Goal: Use online tool/utility: Utilize a website feature to perform a specific function

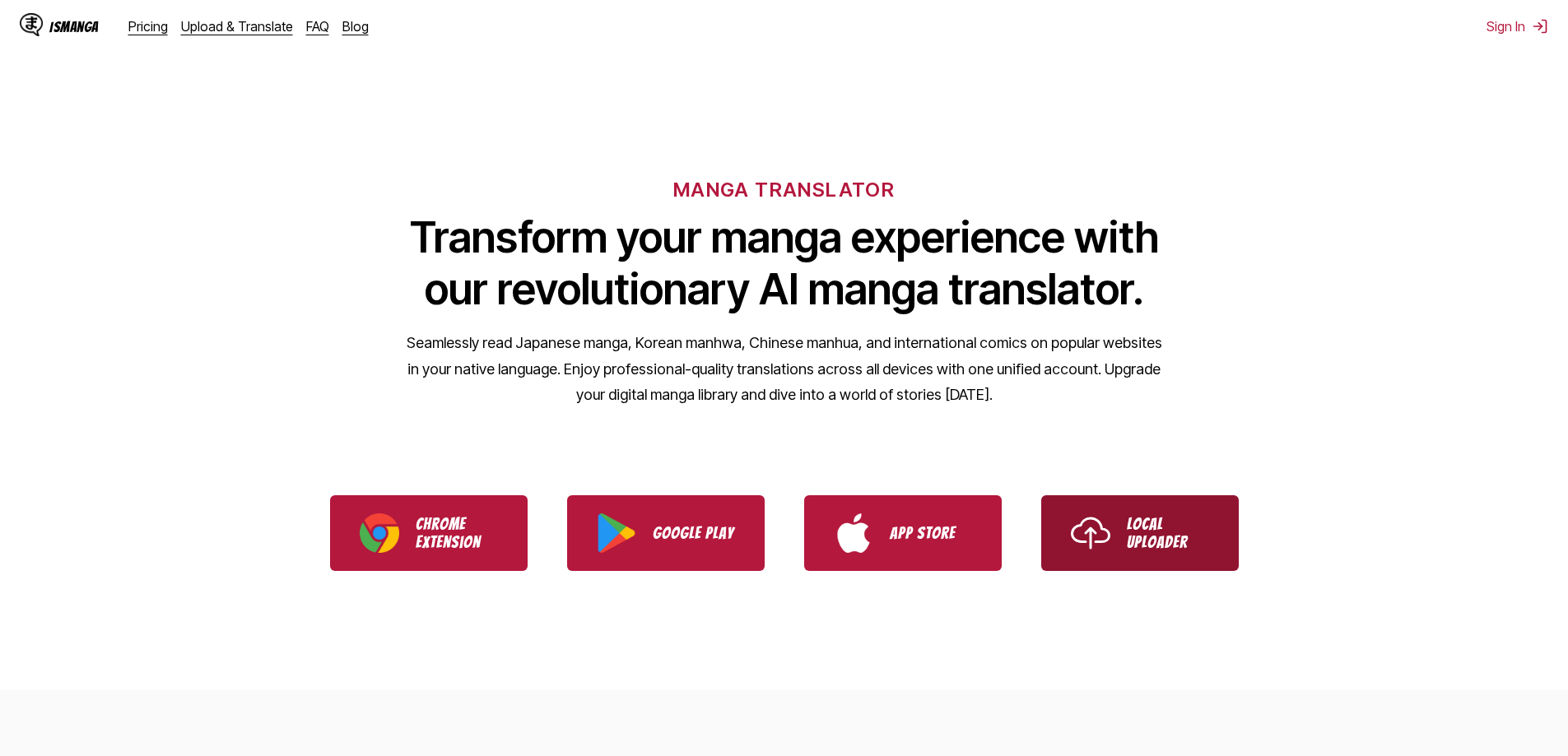
click at [1123, 553] on link "Local Uploader" at bounding box center [1139, 533] width 197 height 75
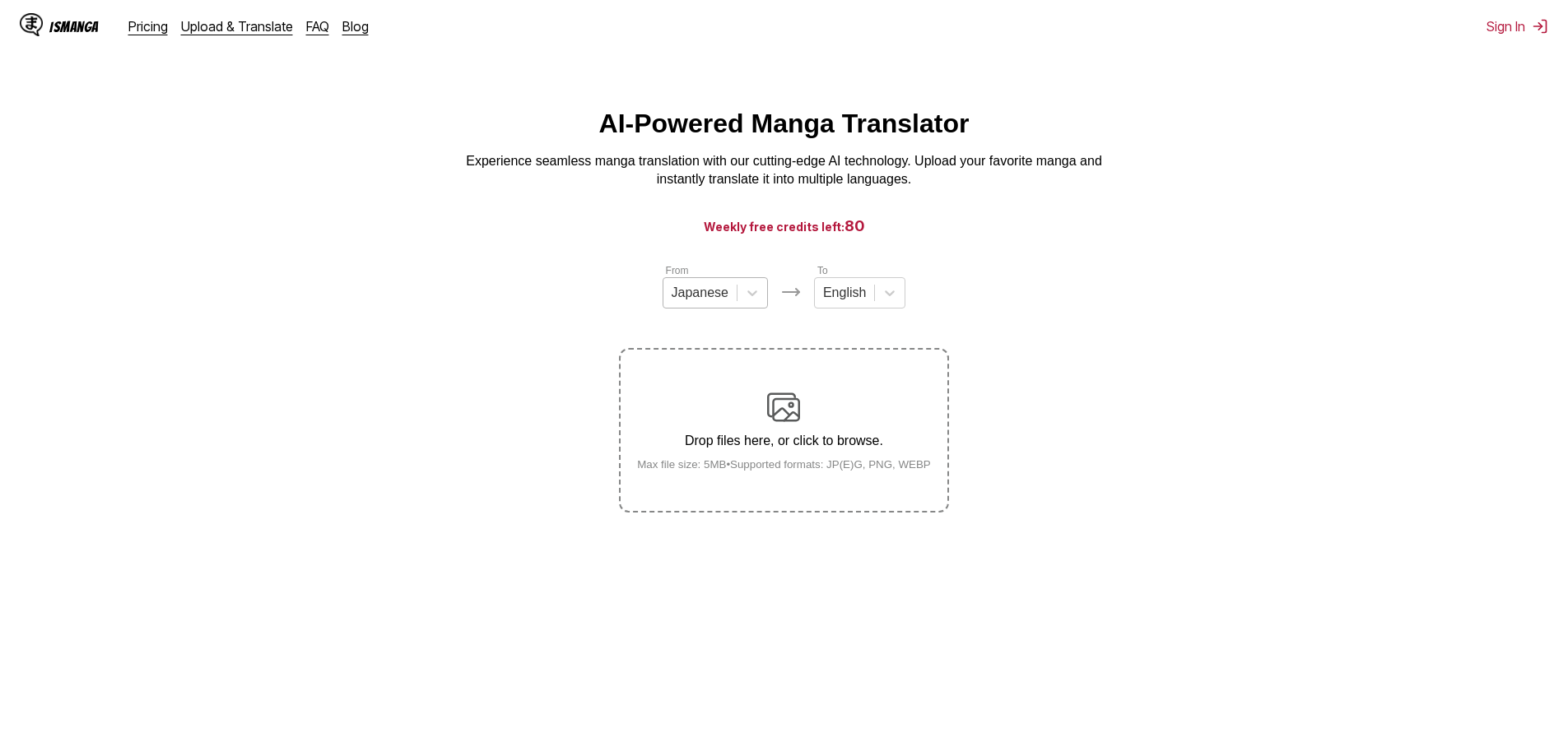
click at [732, 303] on div "Japanese" at bounding box center [701, 293] width 73 height 25
click at [716, 403] on div "Chinese" at bounding box center [716, 388] width 105 height 28
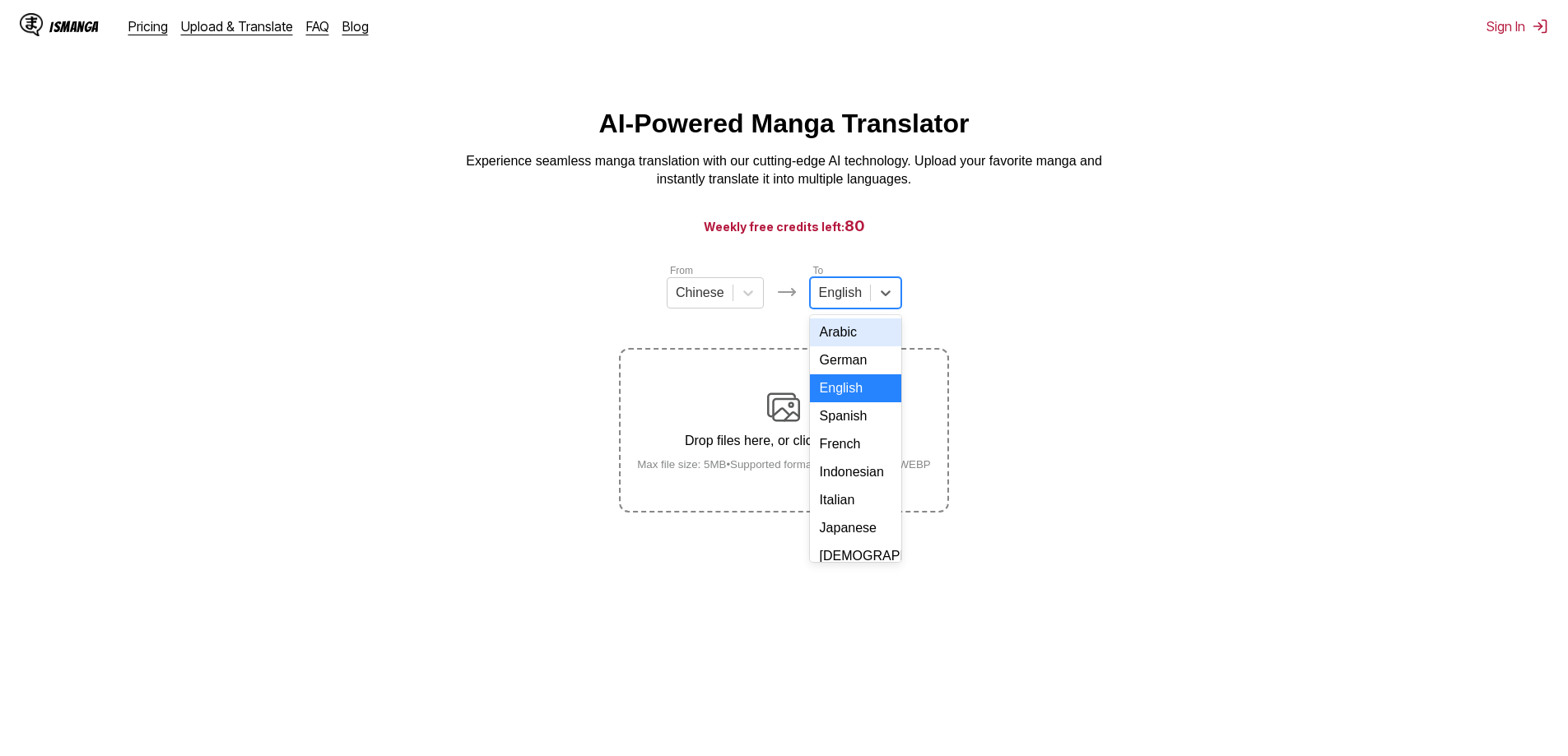
click at [856, 295] on div at bounding box center [840, 293] width 43 height 18
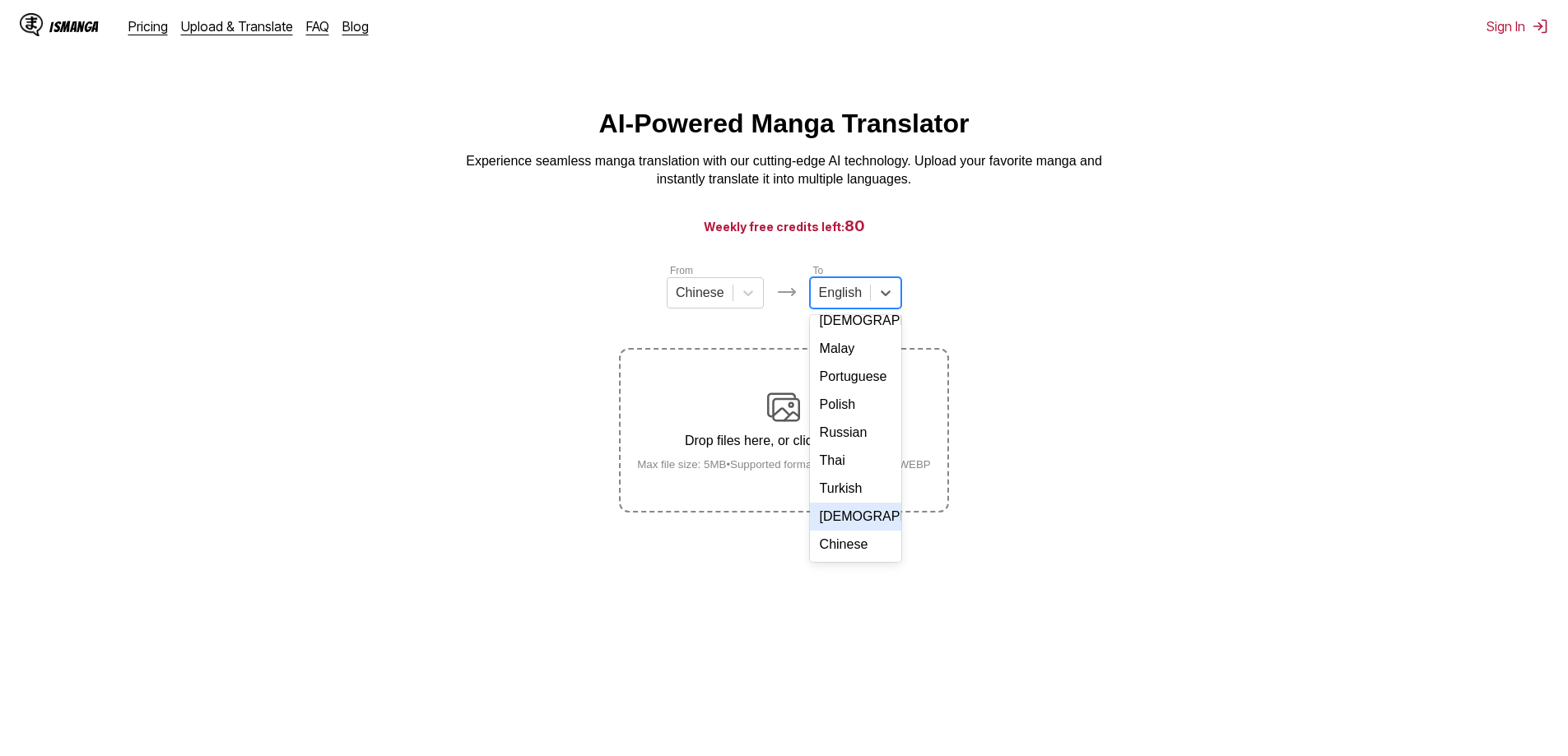
click at [865, 520] on div "Vietnamese" at bounding box center [855, 517] width 91 height 28
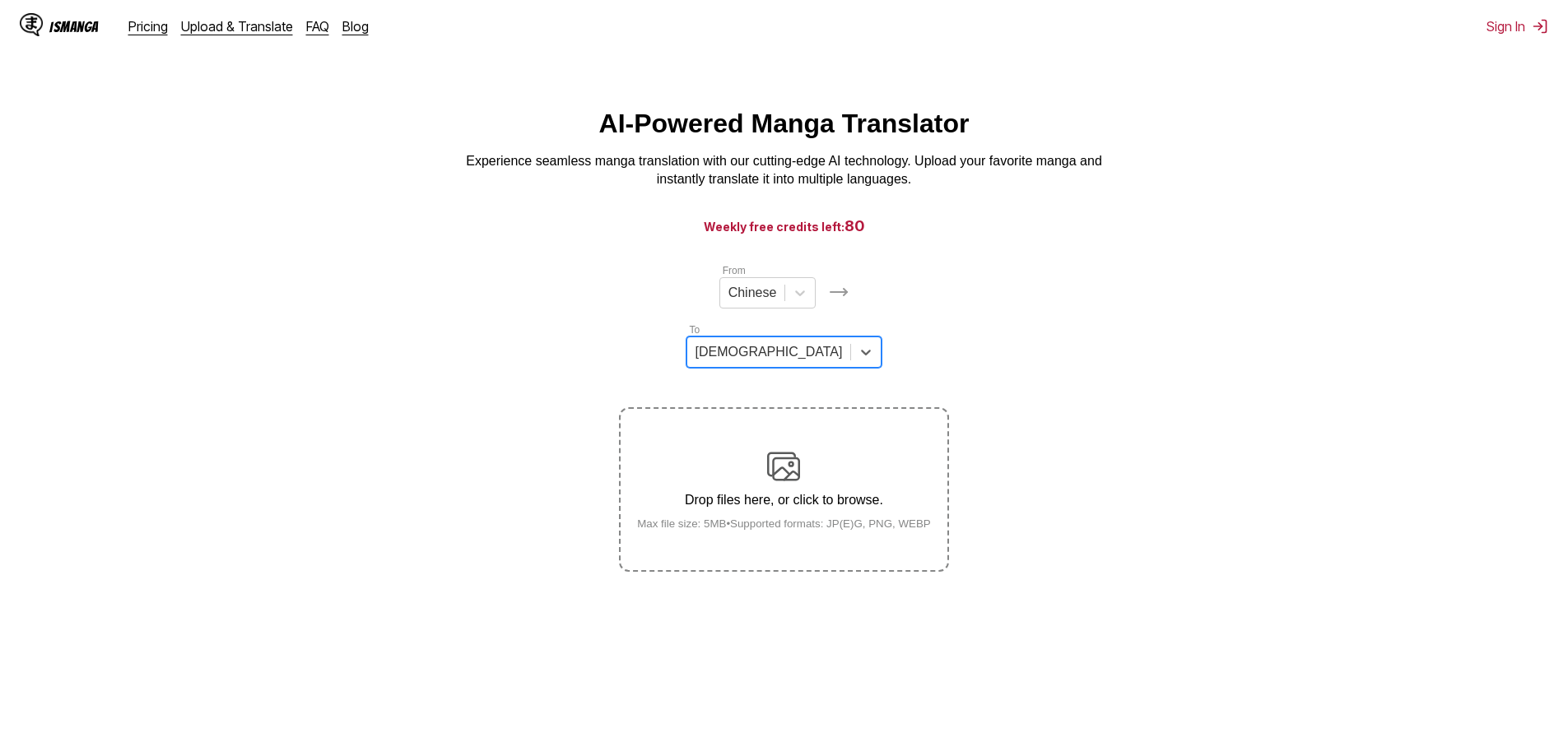
click at [766, 450] on div "Drop files here, or click to browse. Max file size: 5MB • Supported formats: JP…" at bounding box center [784, 490] width 321 height 79
click at [0, 0] on input "Drop files here, or click to browse. Max file size: 5MB • Supported formats: JP…" at bounding box center [0, 0] width 0 height 0
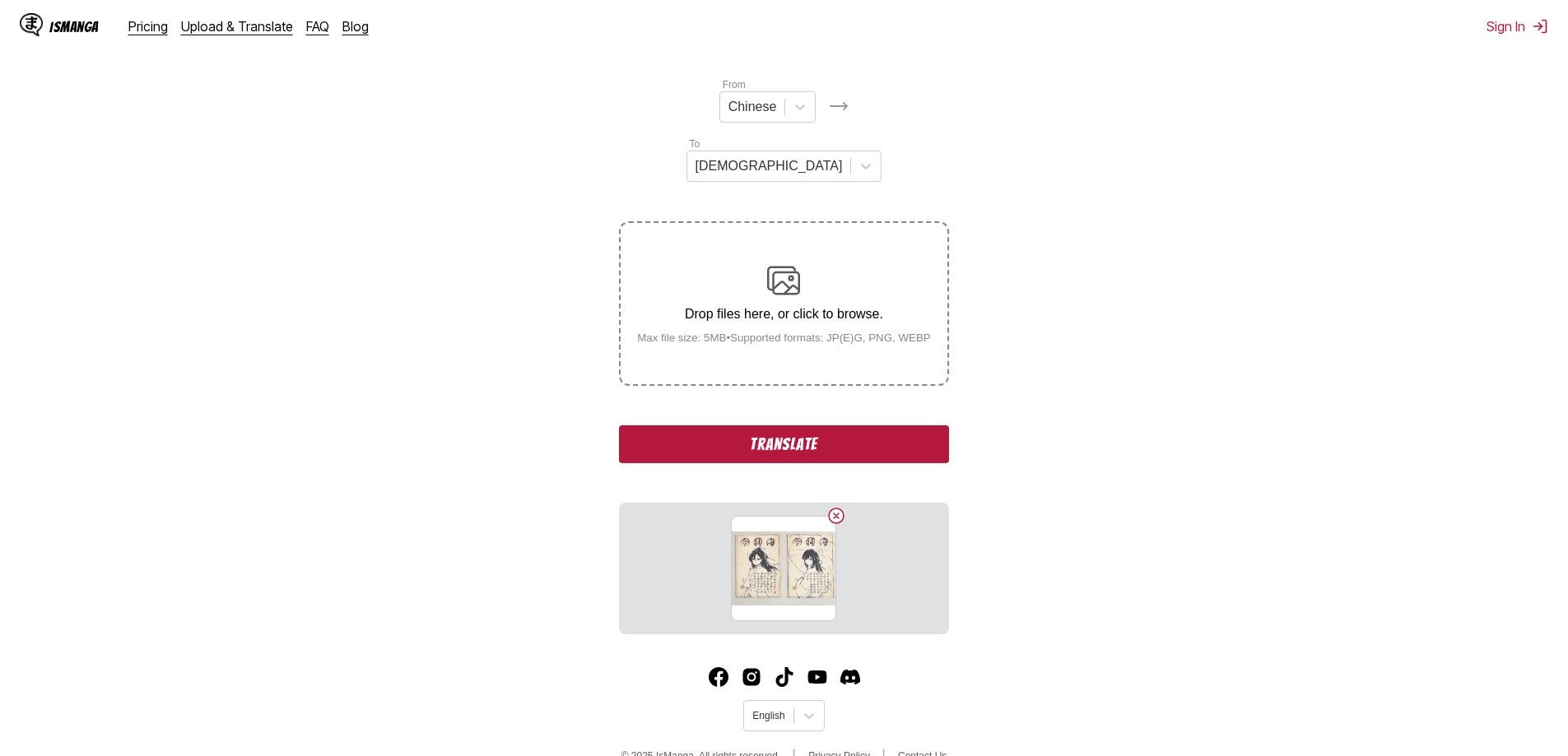
click at [761, 426] on button "Translate" at bounding box center [784, 444] width 329 height 38
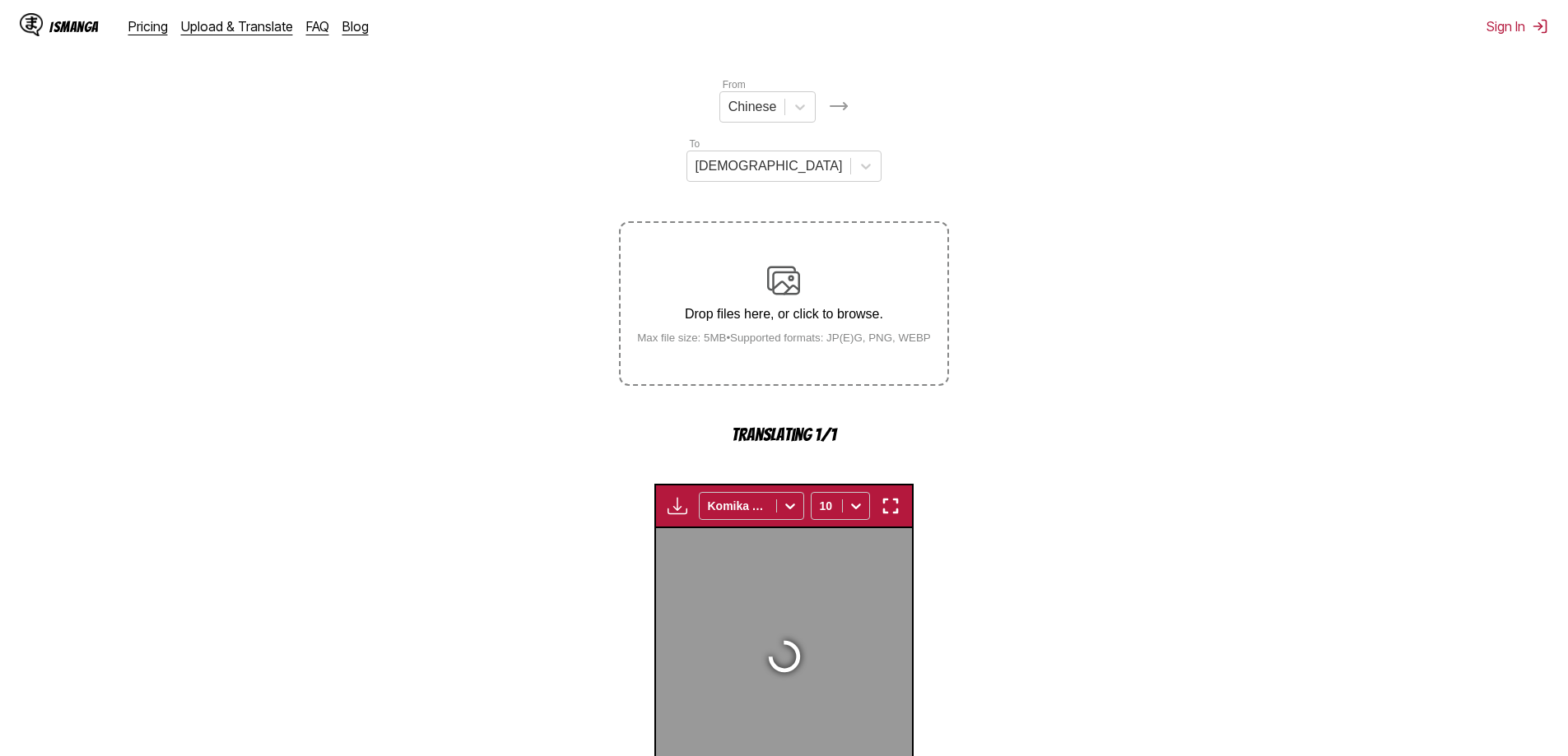
scroll to position [486, 0]
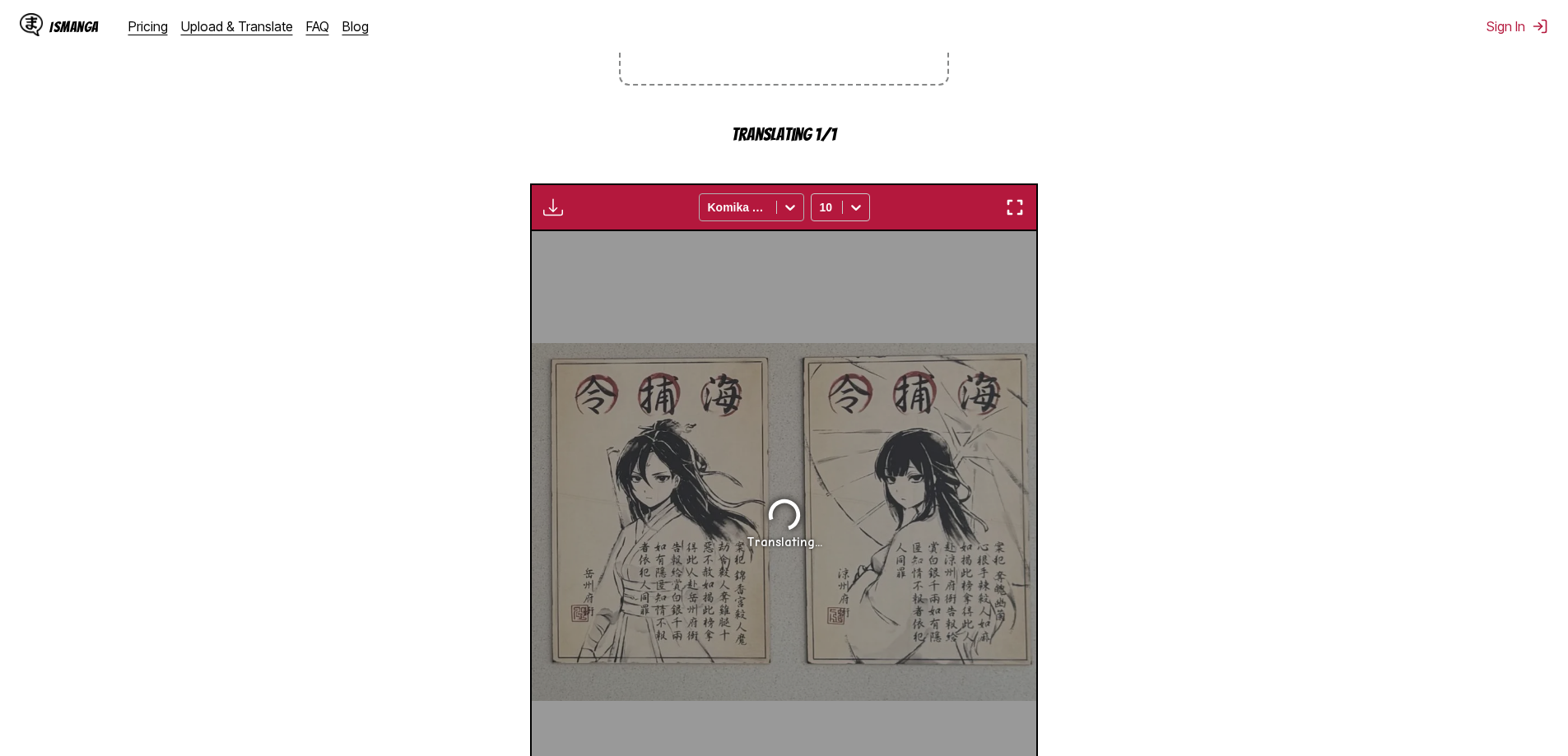
click at [762, 199] on div at bounding box center [737, 207] width 61 height 17
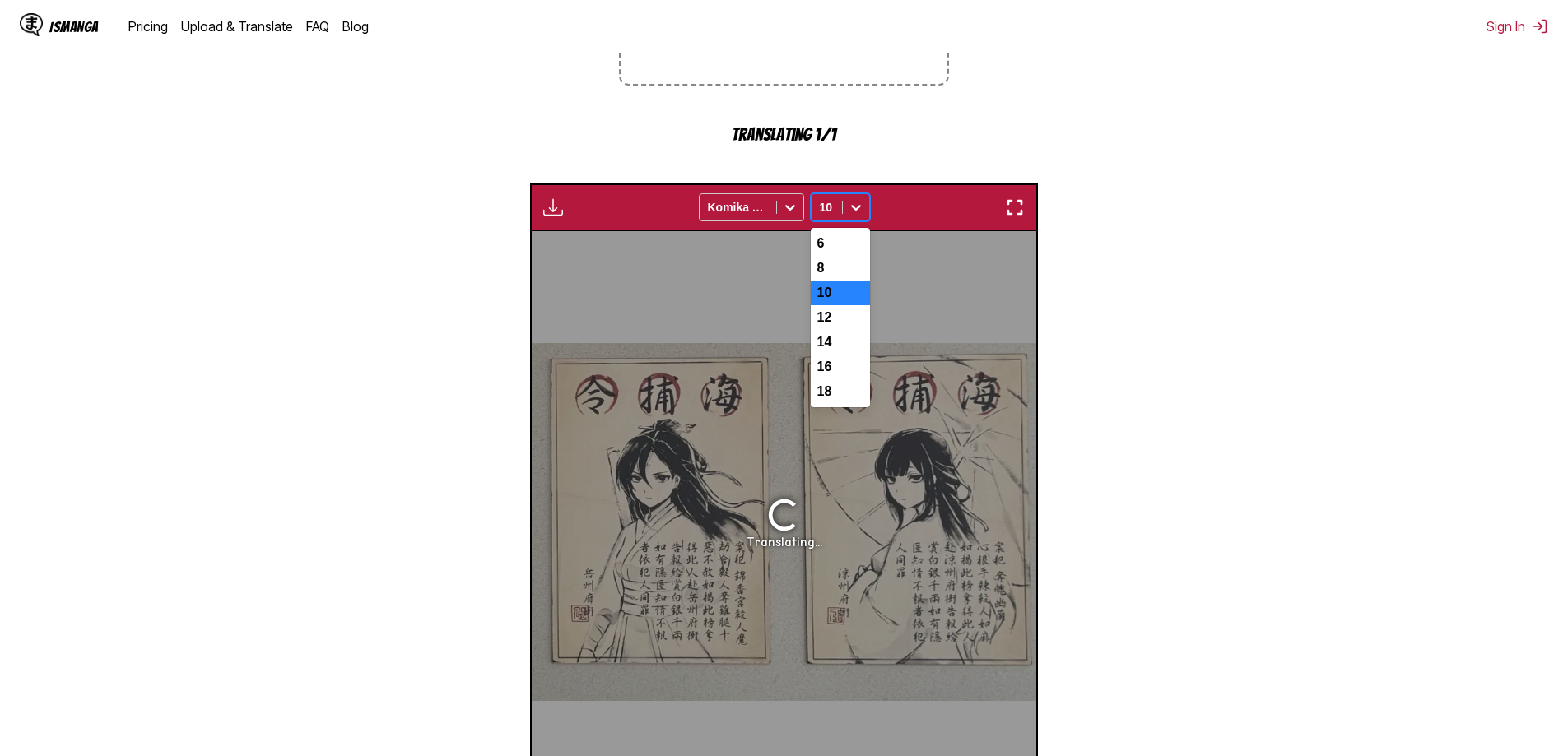
click at [856, 199] on icon at bounding box center [855, 207] width 17 height 17
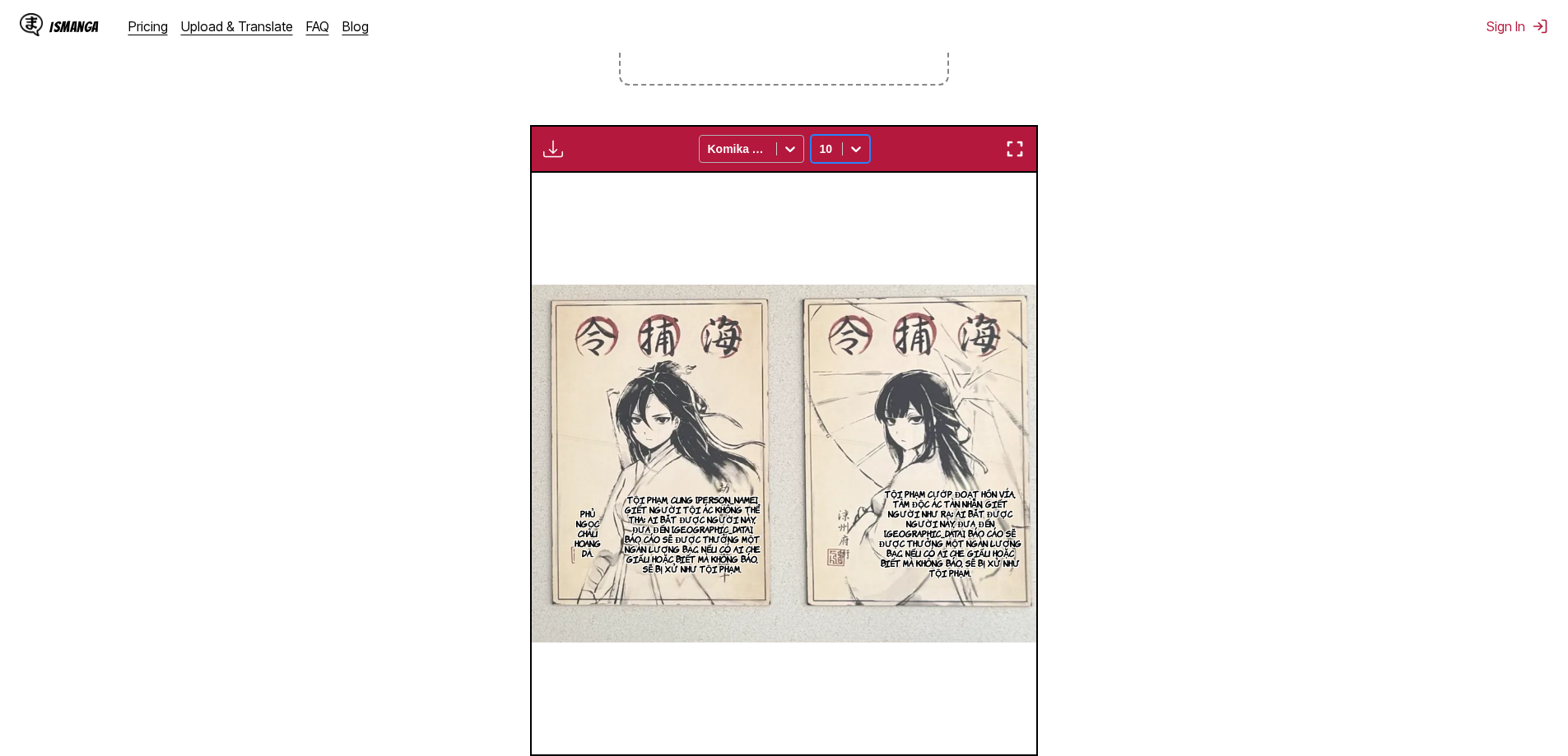
click at [773, 138] on div "Komika Axis" at bounding box center [737, 149] width 76 height 23
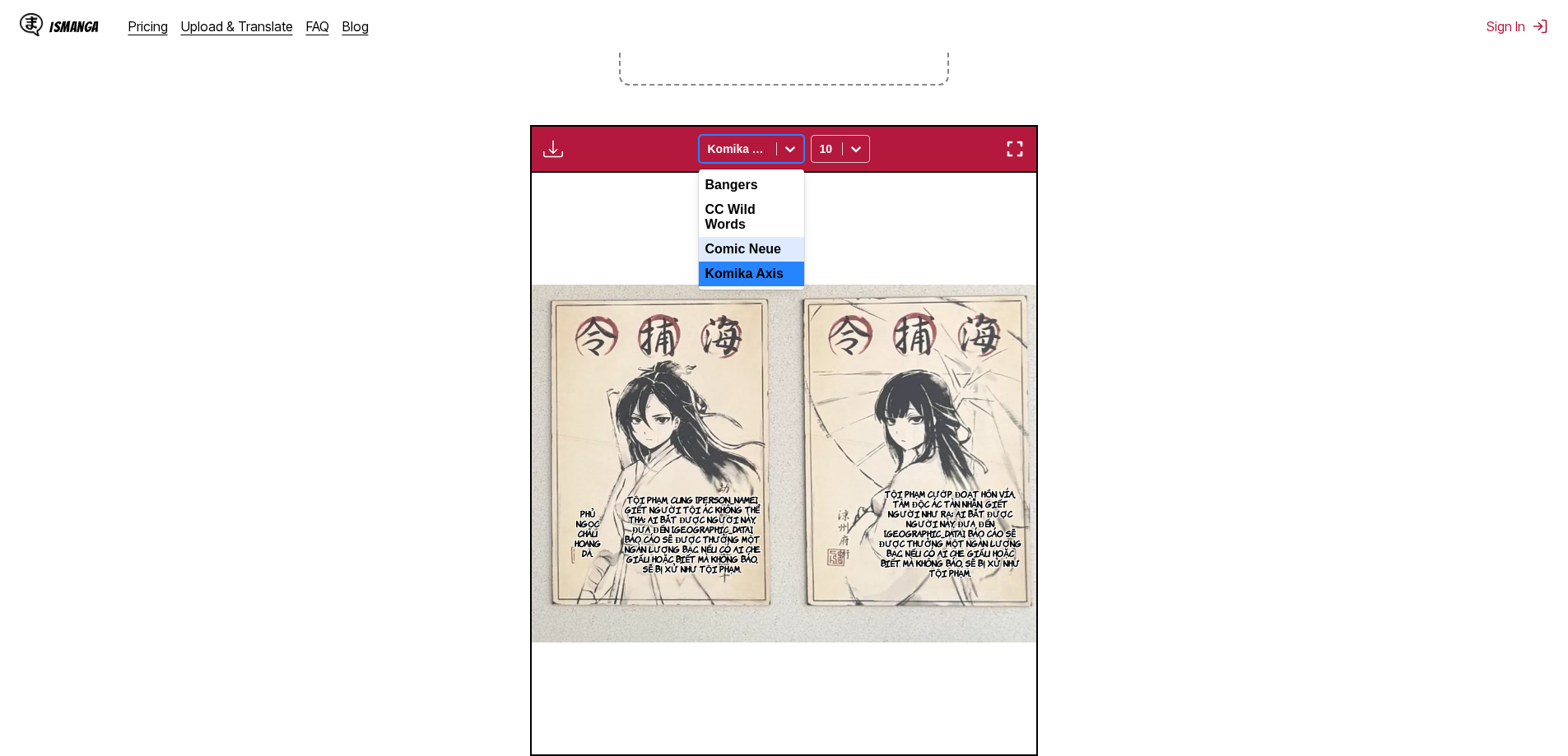
click at [753, 237] on div "Comic Neue" at bounding box center [751, 249] width 105 height 25
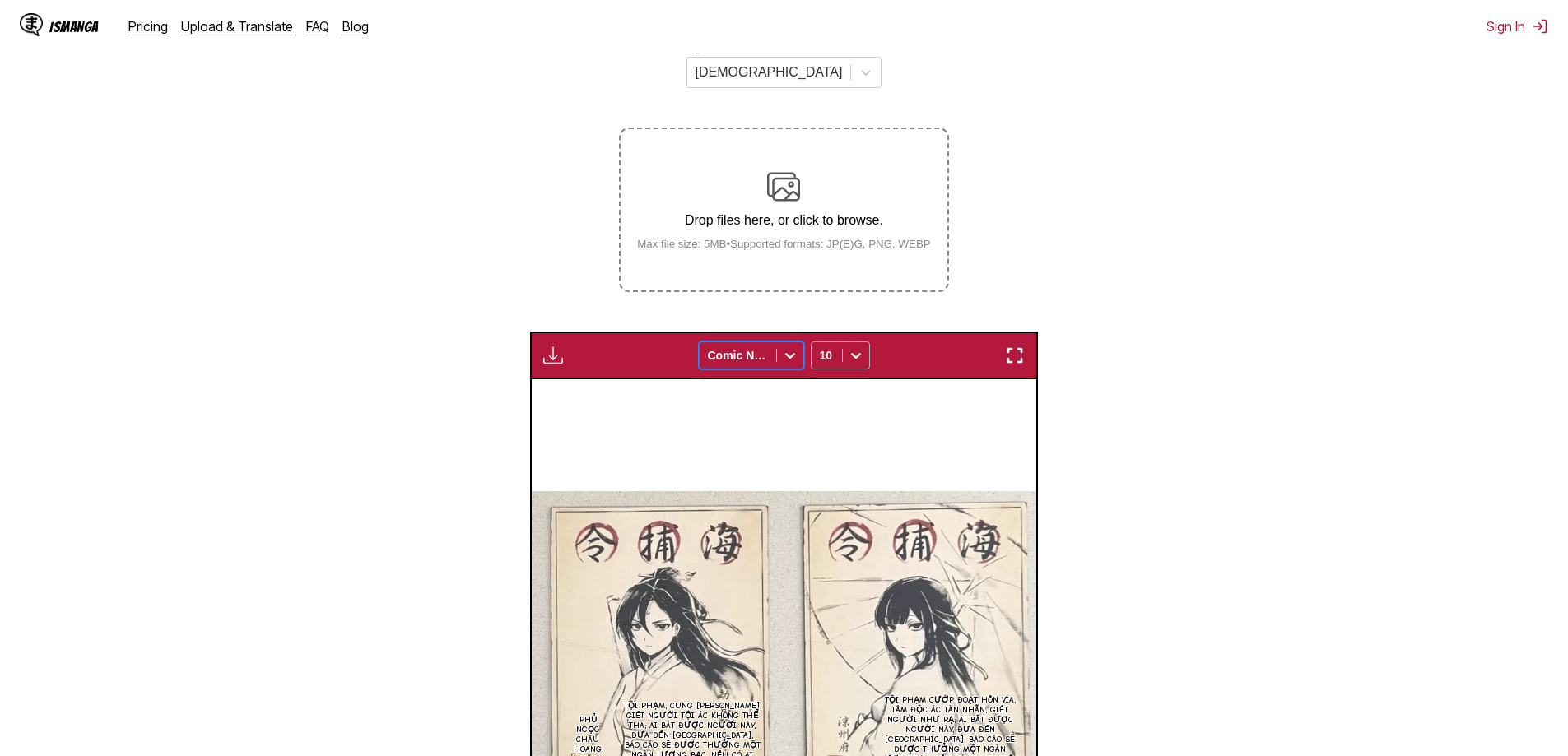
scroll to position [404, 0]
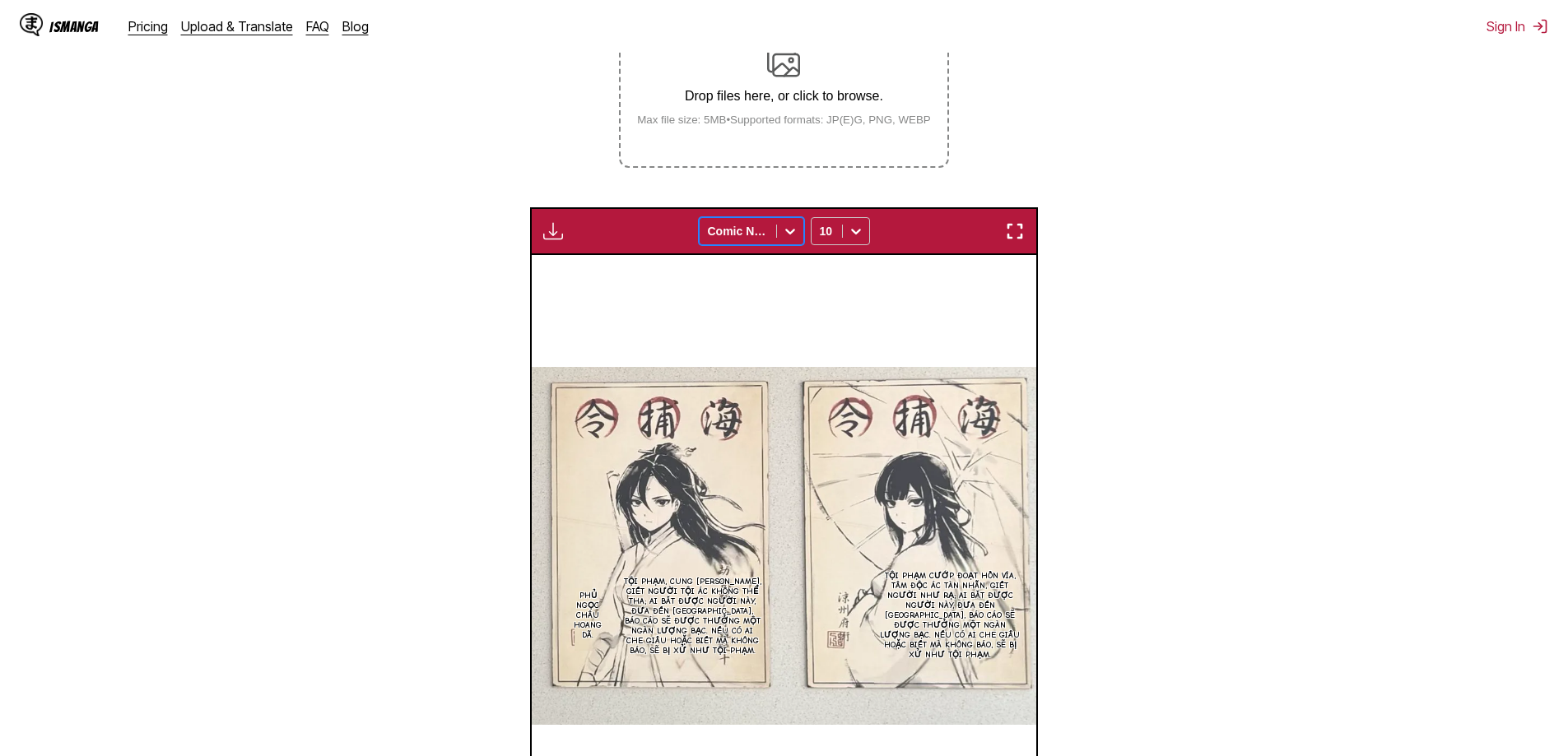
click at [813, 84] on label "Drop files here, or click to browse. Max file size: 5MB • Supported formats: JP…" at bounding box center [784, 85] width 327 height 162
click at [0, 0] on input "Drop files here, or click to browse. Max file size: 5MB • Supported formats: JP…" at bounding box center [0, 0] width 0 height 0
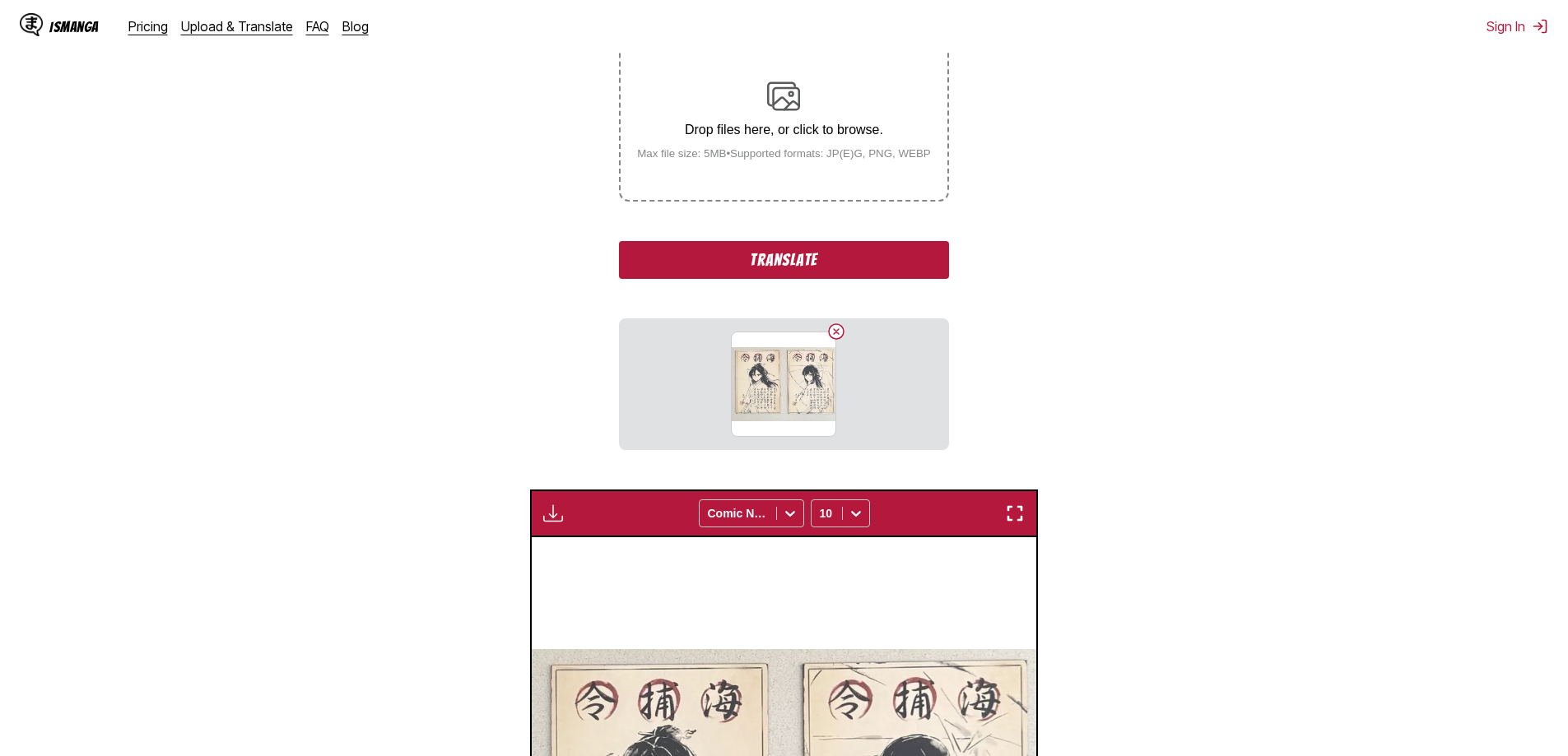
scroll to position [219, 0]
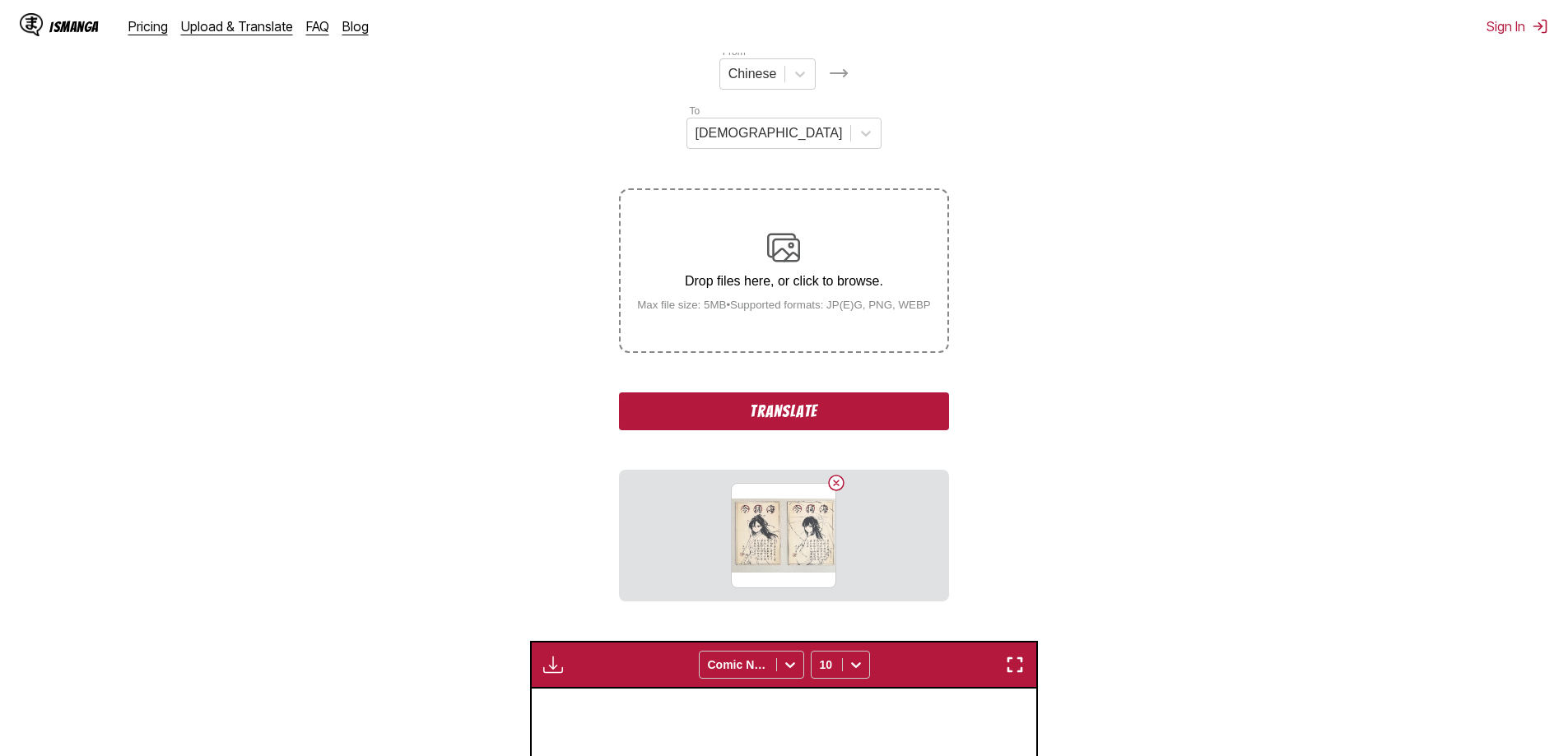
click at [755, 393] on button "Translate" at bounding box center [784, 412] width 329 height 38
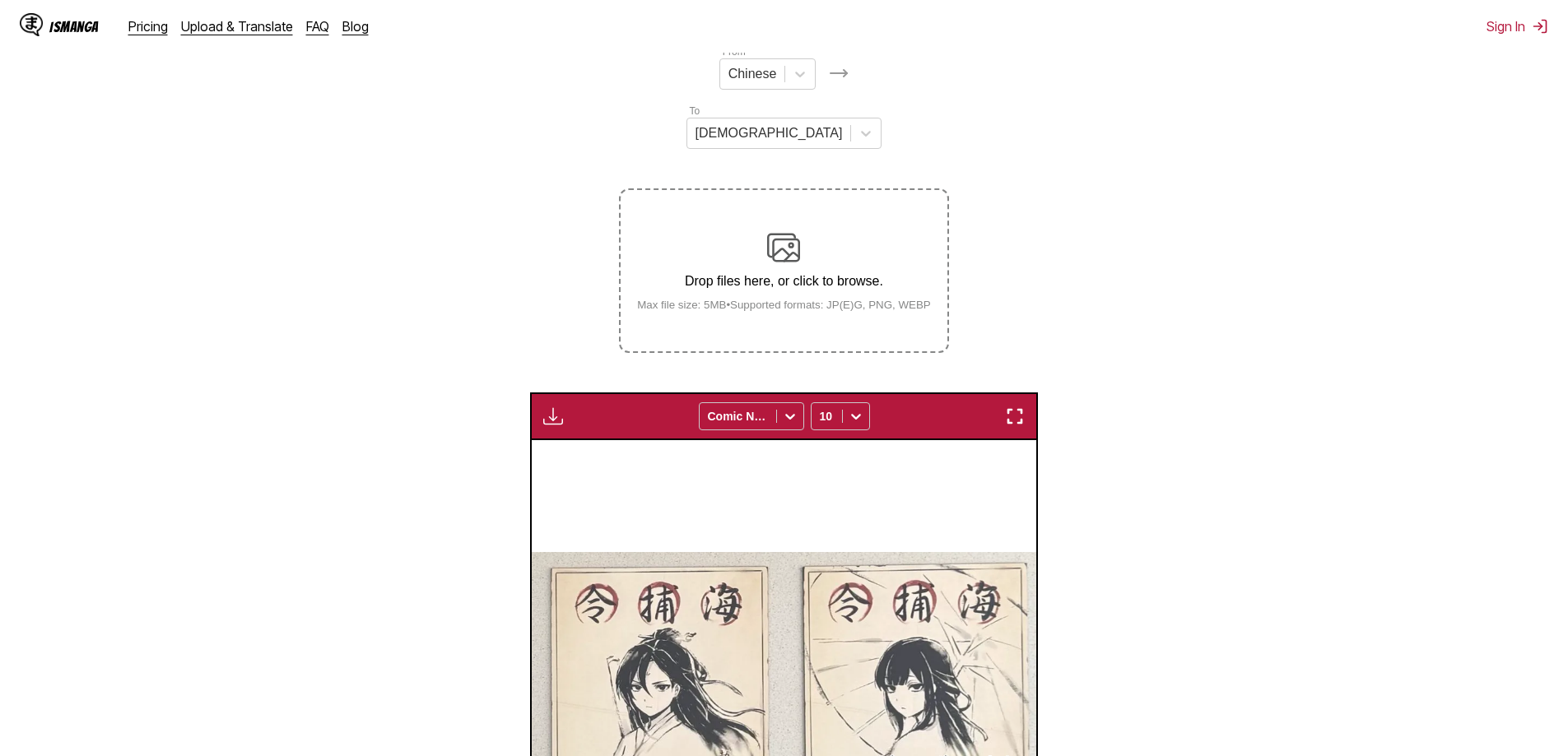
scroll to position [0, 0]
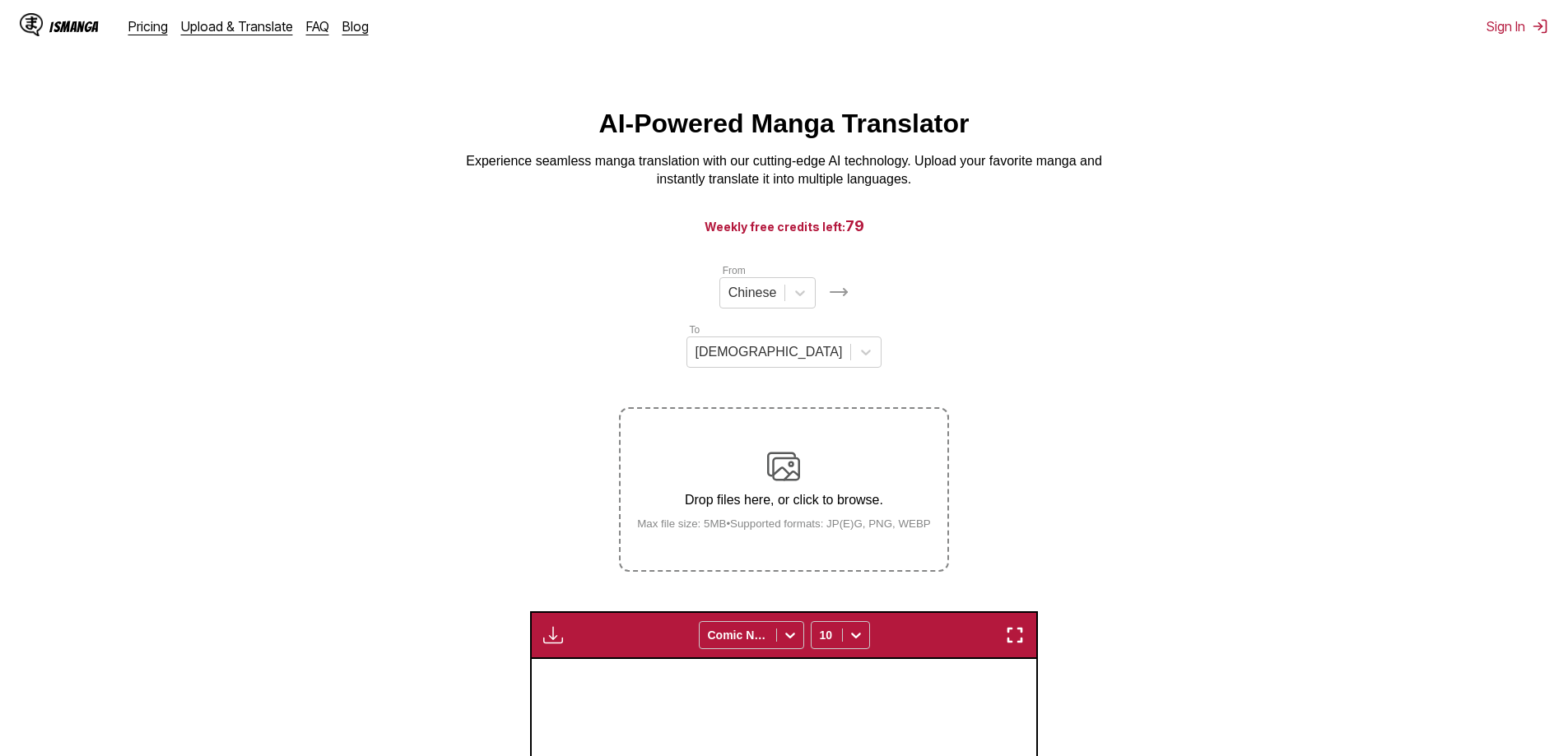
drag, startPoint x: 1031, startPoint y: 428, endPoint x: 1111, endPoint y: 527, distance: 127.3
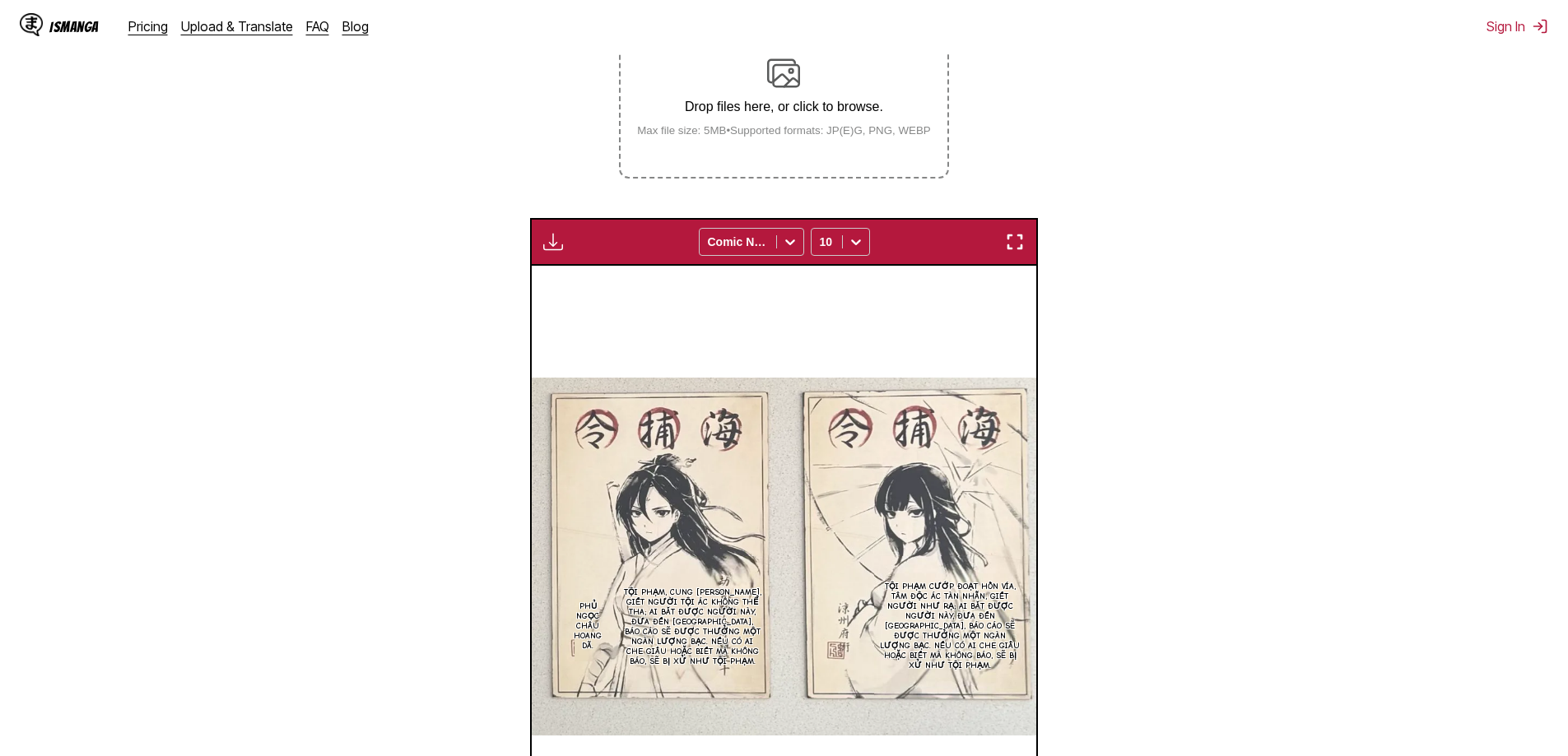
scroll to position [135, 0]
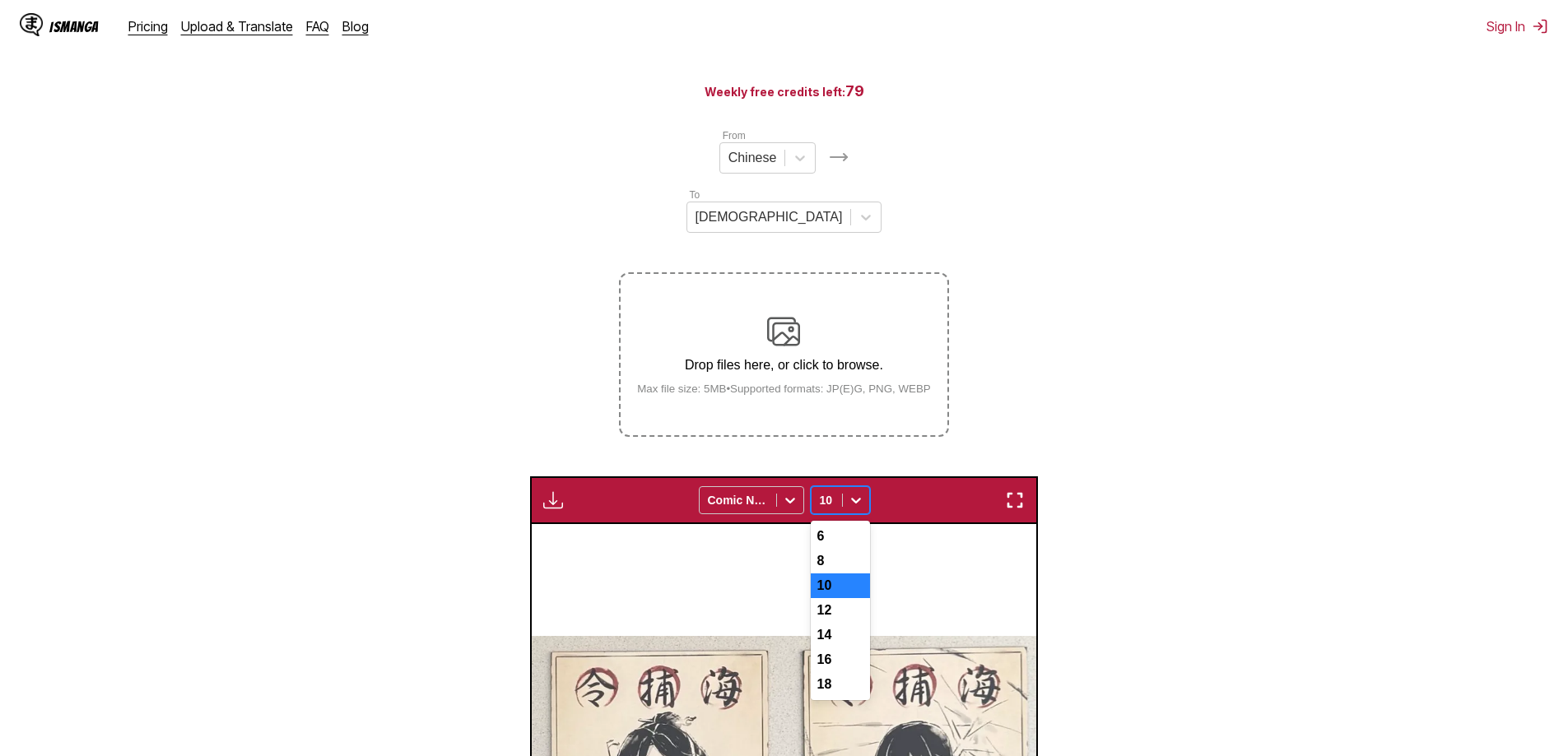
click at [848, 492] on icon at bounding box center [855, 500] width 17 height 17
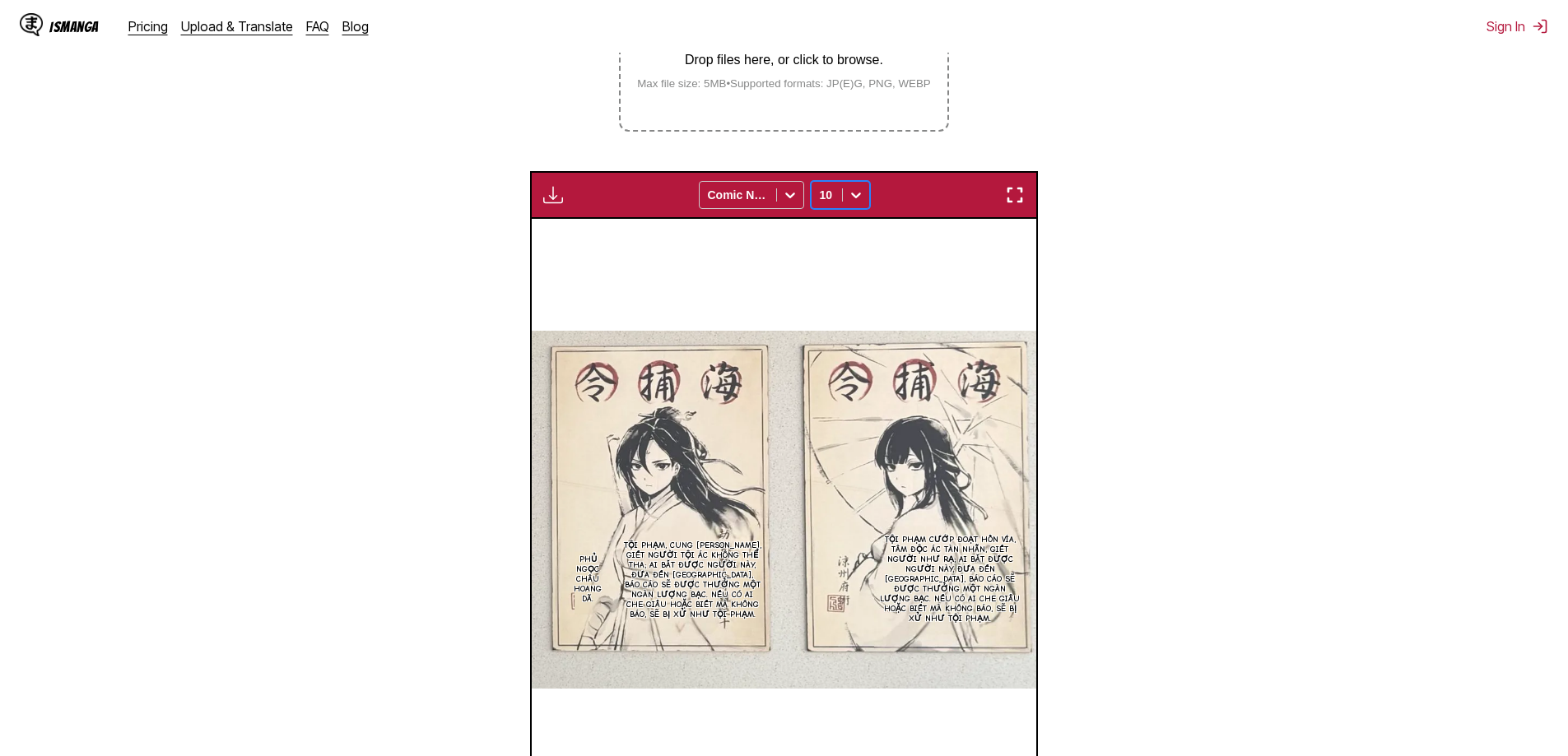
scroll to position [300, 0]
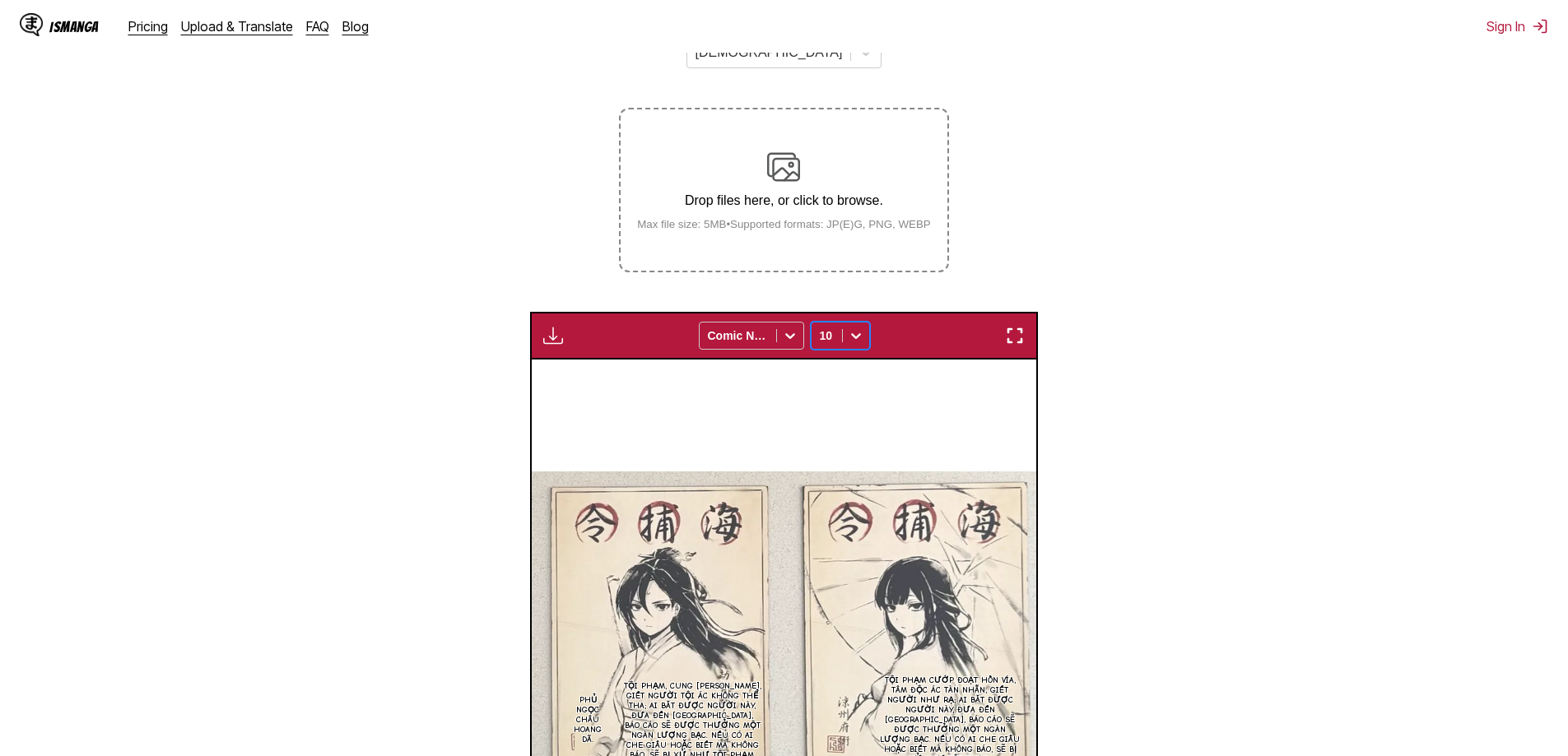
click at [845, 312] on div "Available for premium users only Comic Neue 10" at bounding box center [784, 335] width 508 height 48
click at [848, 327] on icon at bounding box center [855, 335] width 17 height 17
click at [833, 508] on div "18" at bounding box center [841, 520] width 60 height 25
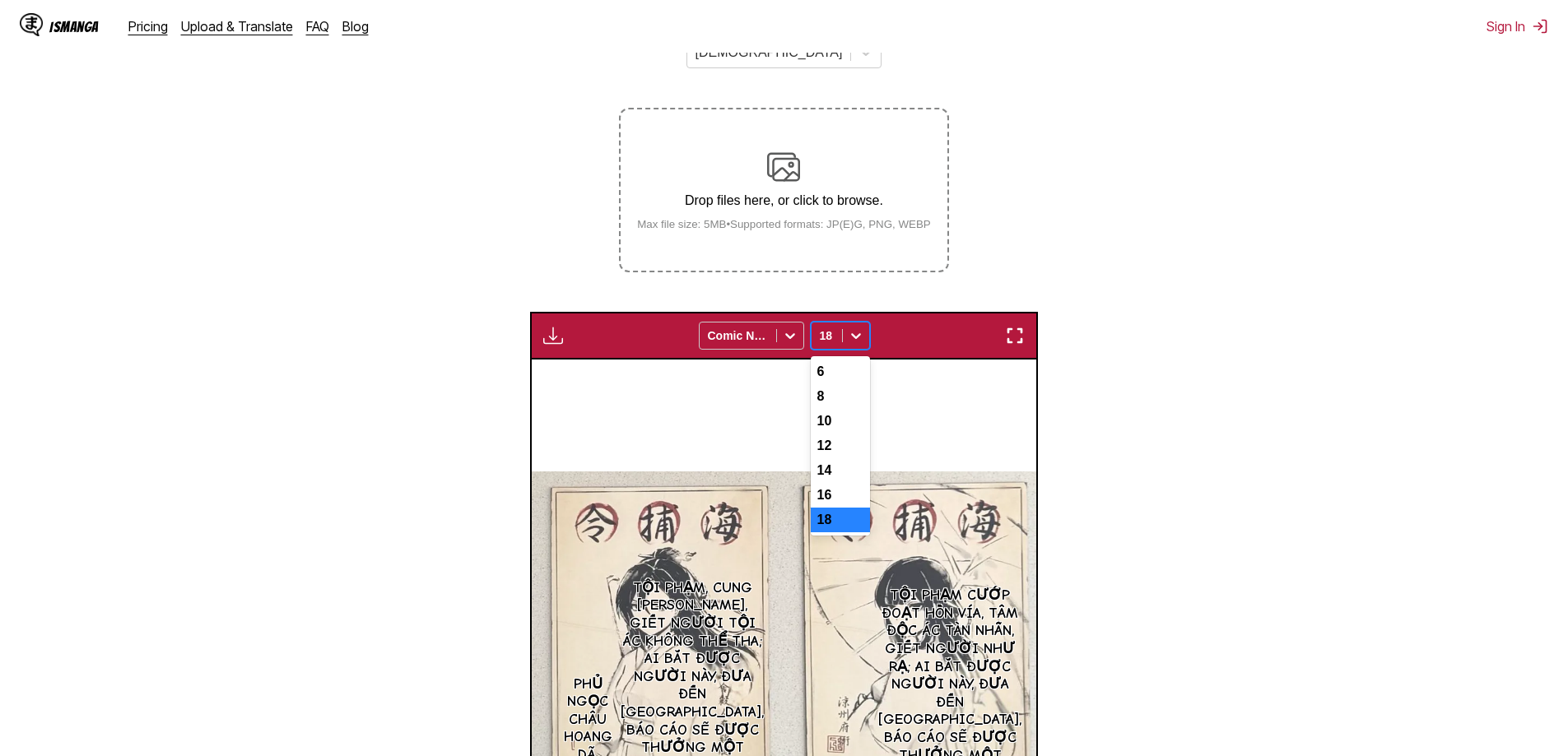
click at [844, 322] on div at bounding box center [856, 335] width 27 height 27
click at [835, 434] on div "12" at bounding box center [841, 445] width 60 height 25
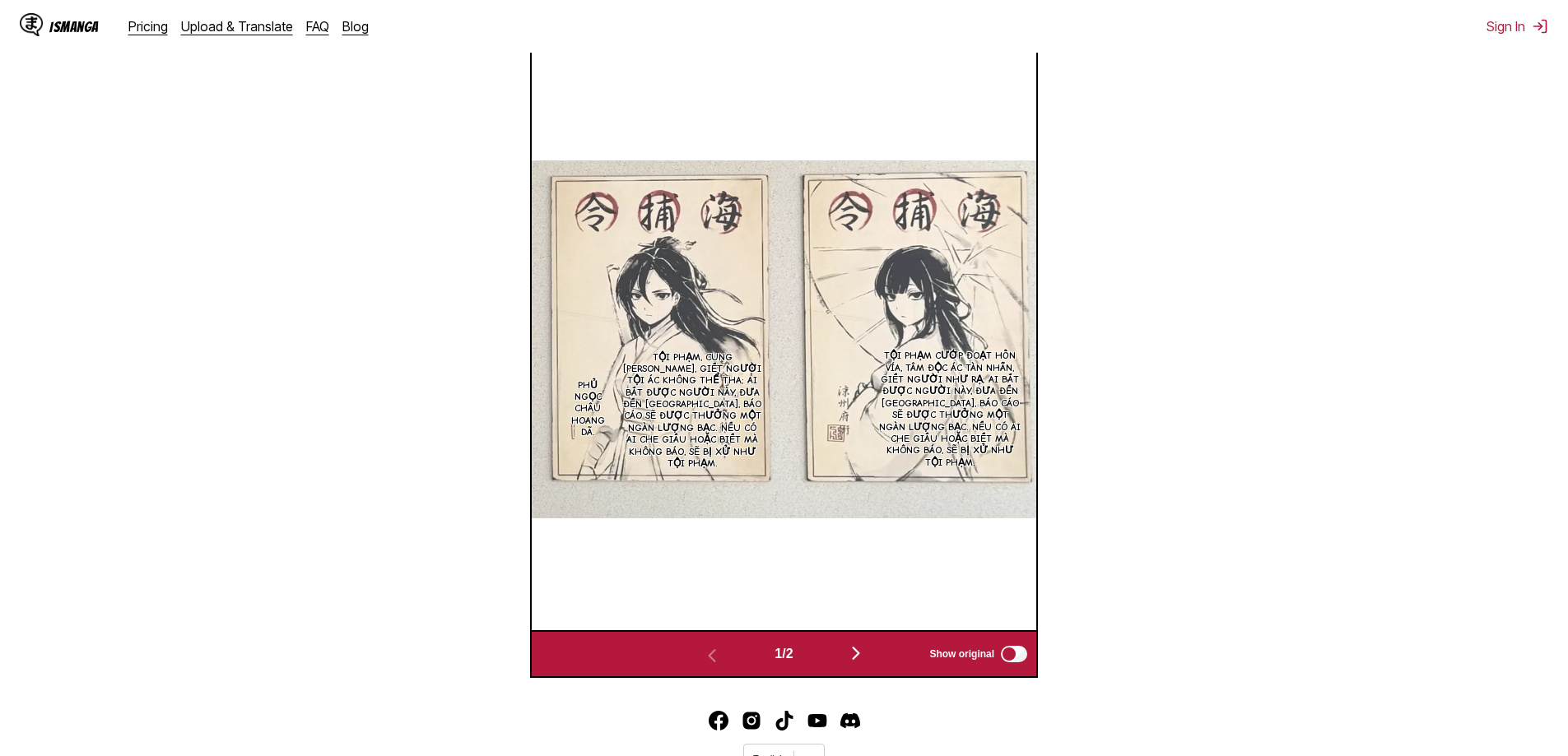
scroll to position [629, 0]
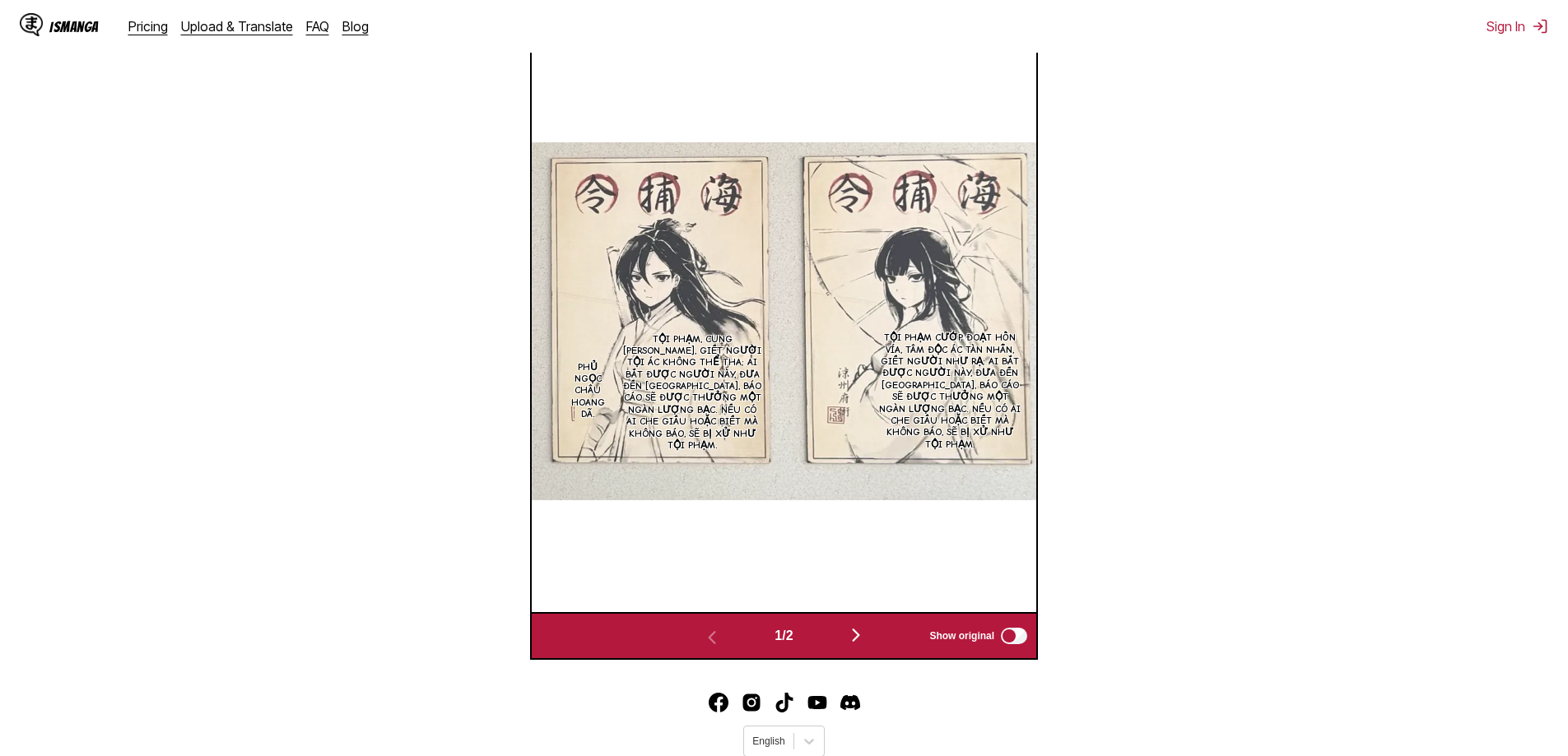
click at [862, 625] on img "button" at bounding box center [856, 635] width 20 height 20
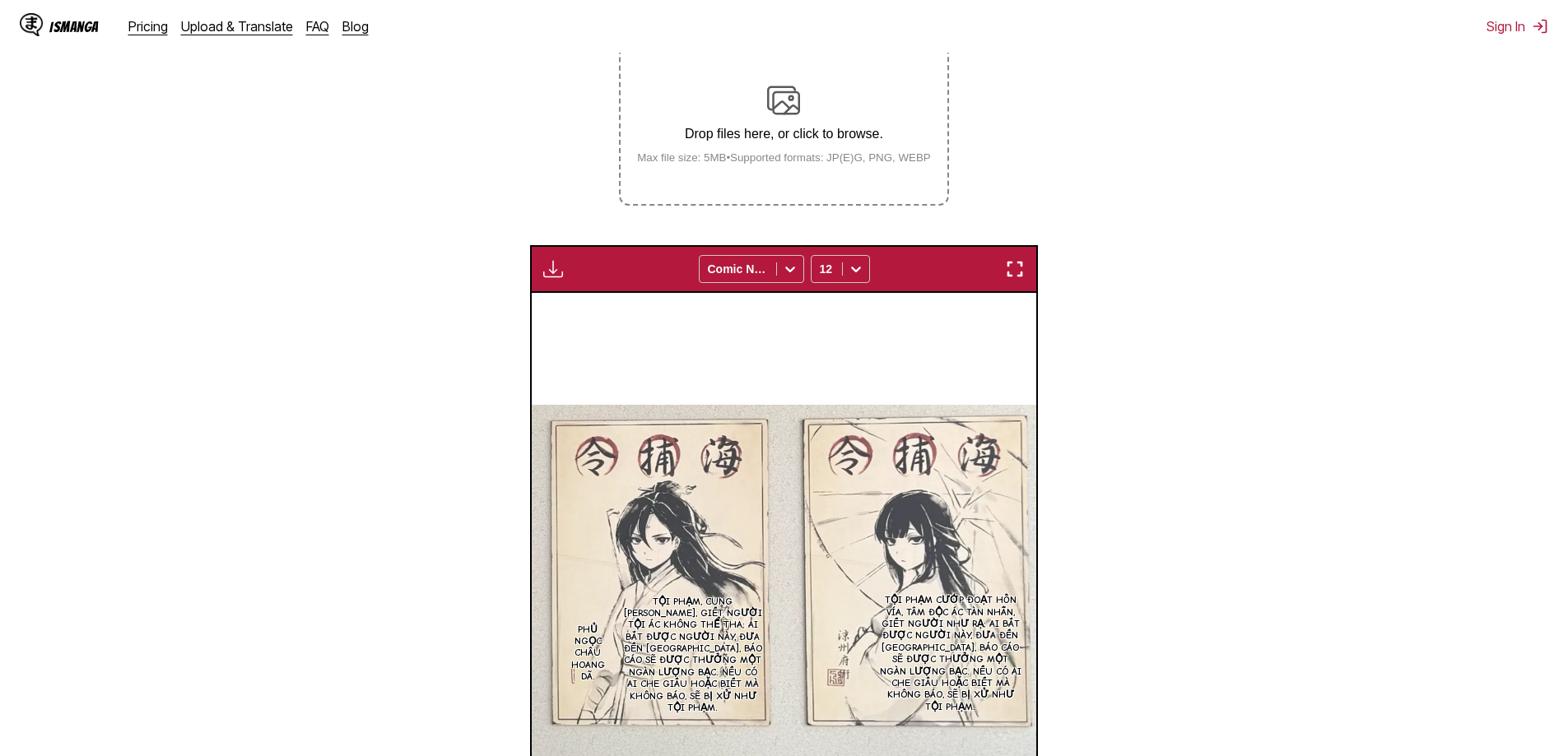
scroll to position [190, 0]
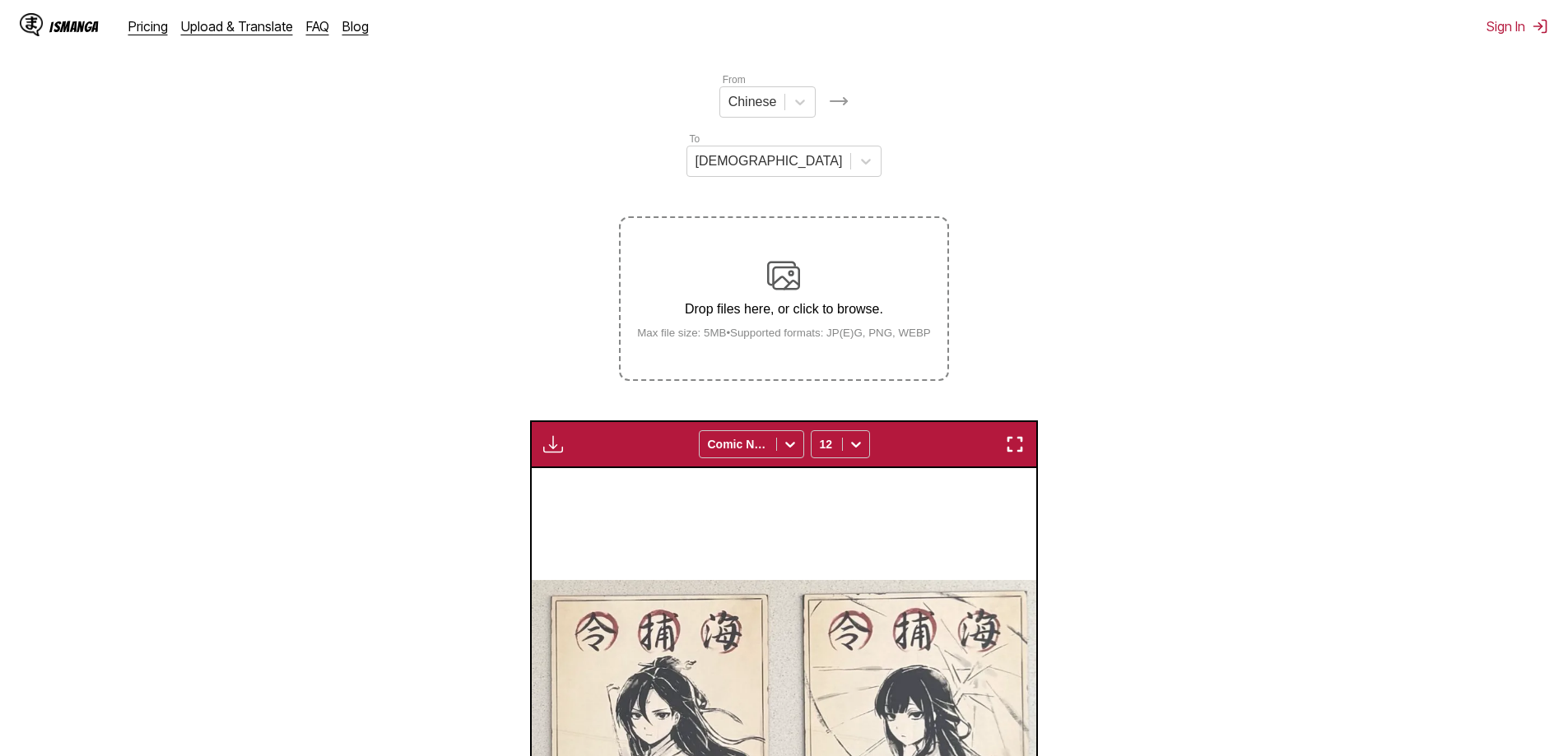
click at [829, 326] on small "Max file size: 5MB • Supported formats: JP(E)G, PNG, WEBP" at bounding box center [784, 332] width 321 height 12
click at [0, 0] on input "Drop files here, or click to browse. Max file size: 5MB • Supported formats: JP…" at bounding box center [0, 0] width 0 height 0
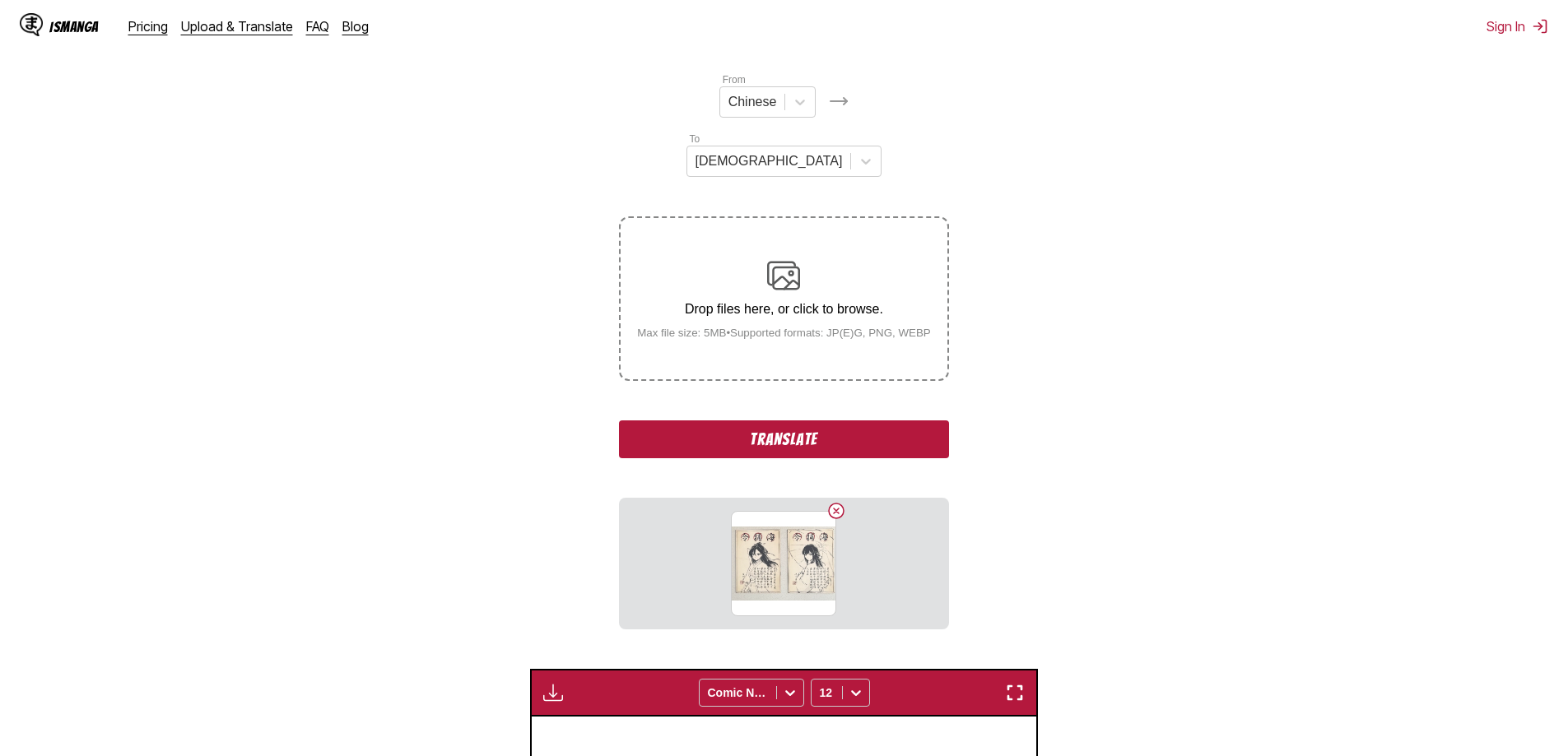
click at [766, 421] on button "Translate" at bounding box center [784, 440] width 329 height 38
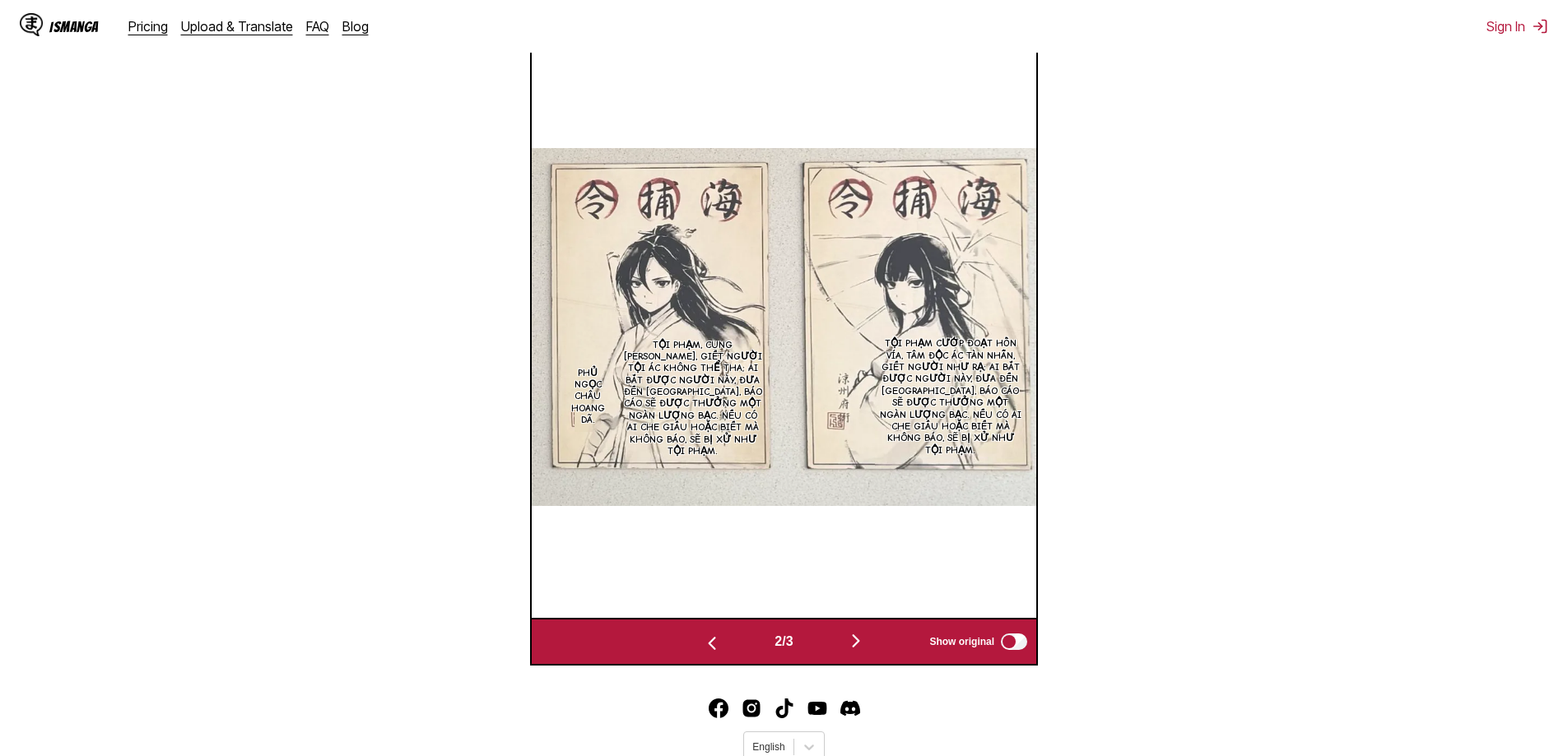
scroll to position [629, 0]
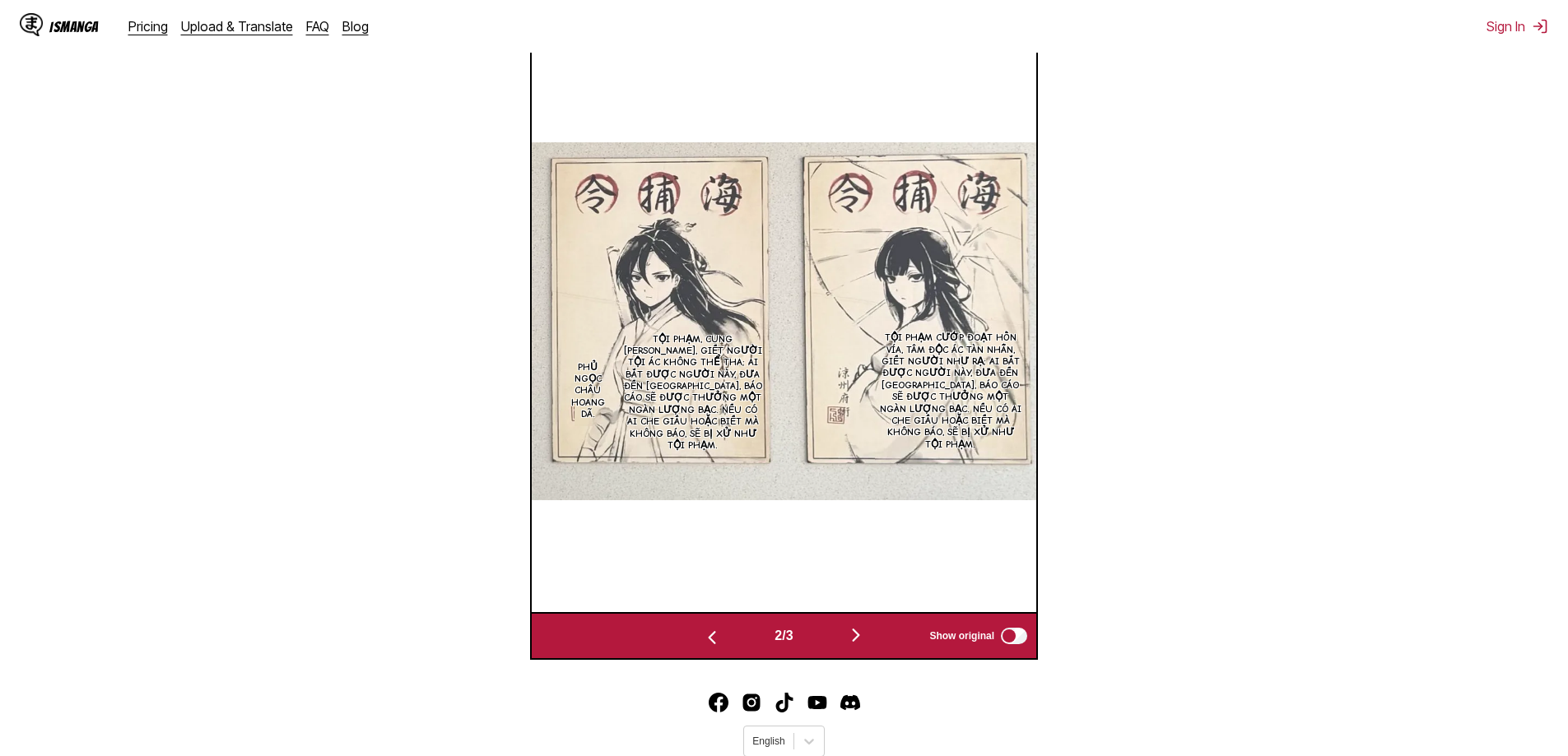
click at [864, 625] on img "button" at bounding box center [856, 635] width 20 height 20
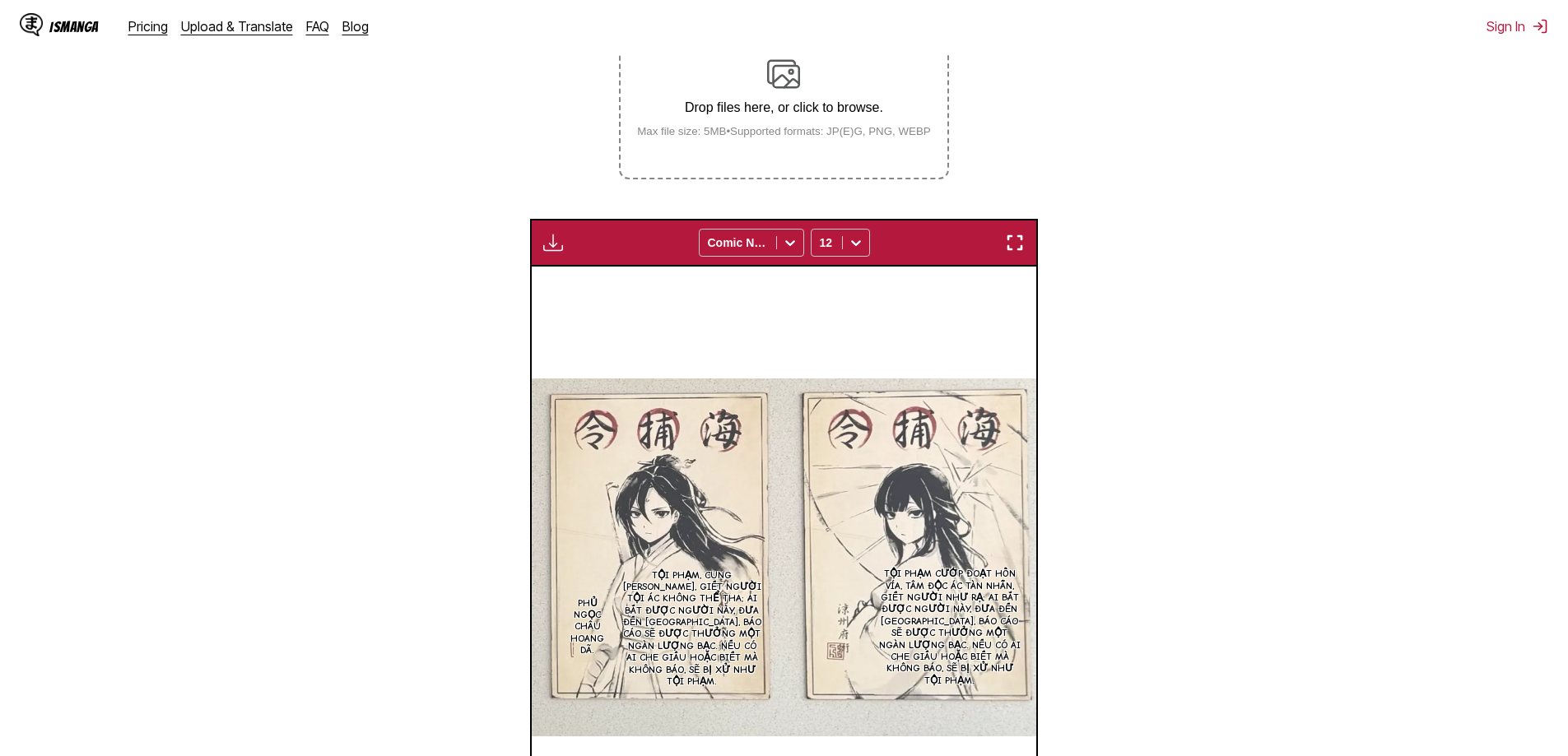
scroll to position [520, 0]
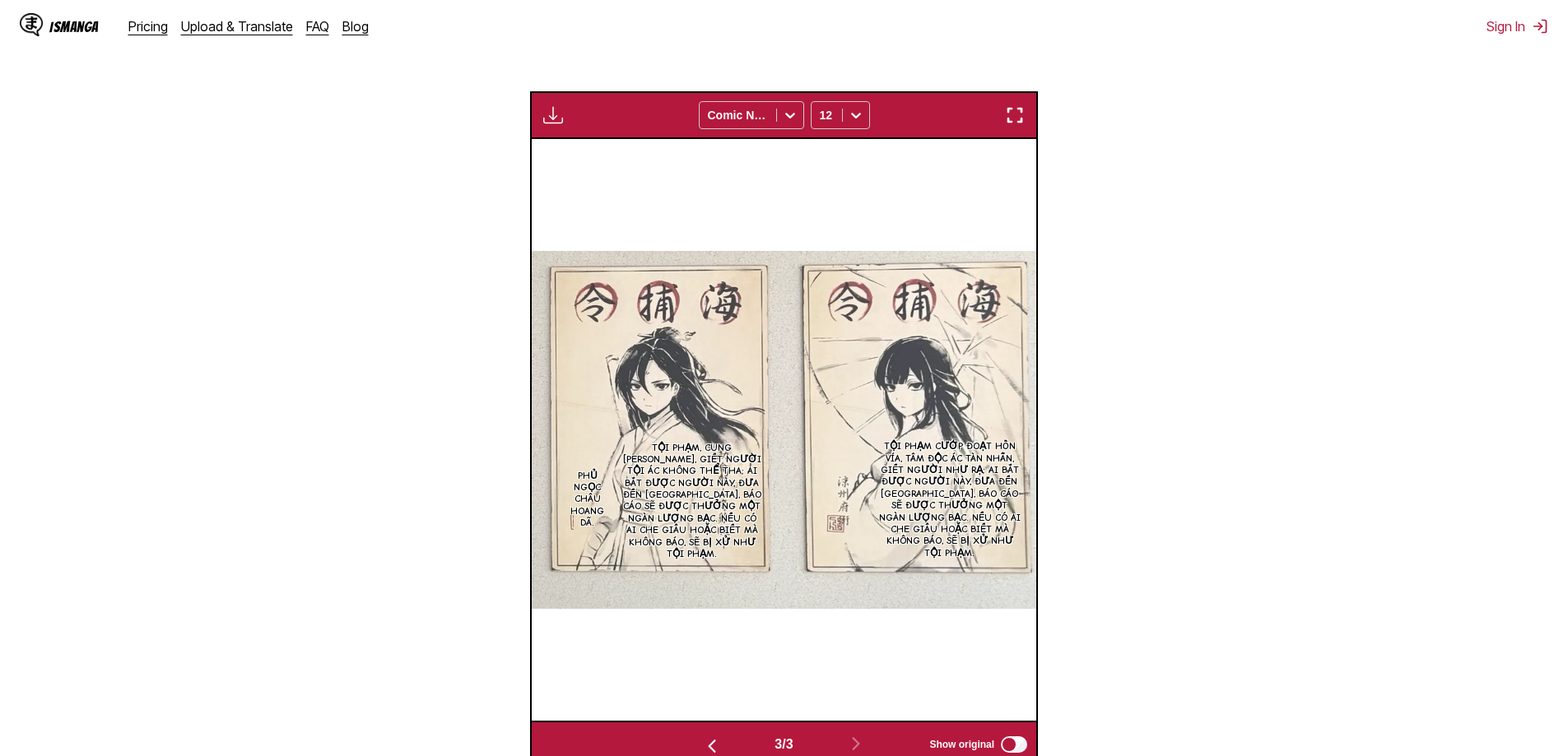
click at [553, 105] on img "button" at bounding box center [554, 115] width 20 height 20
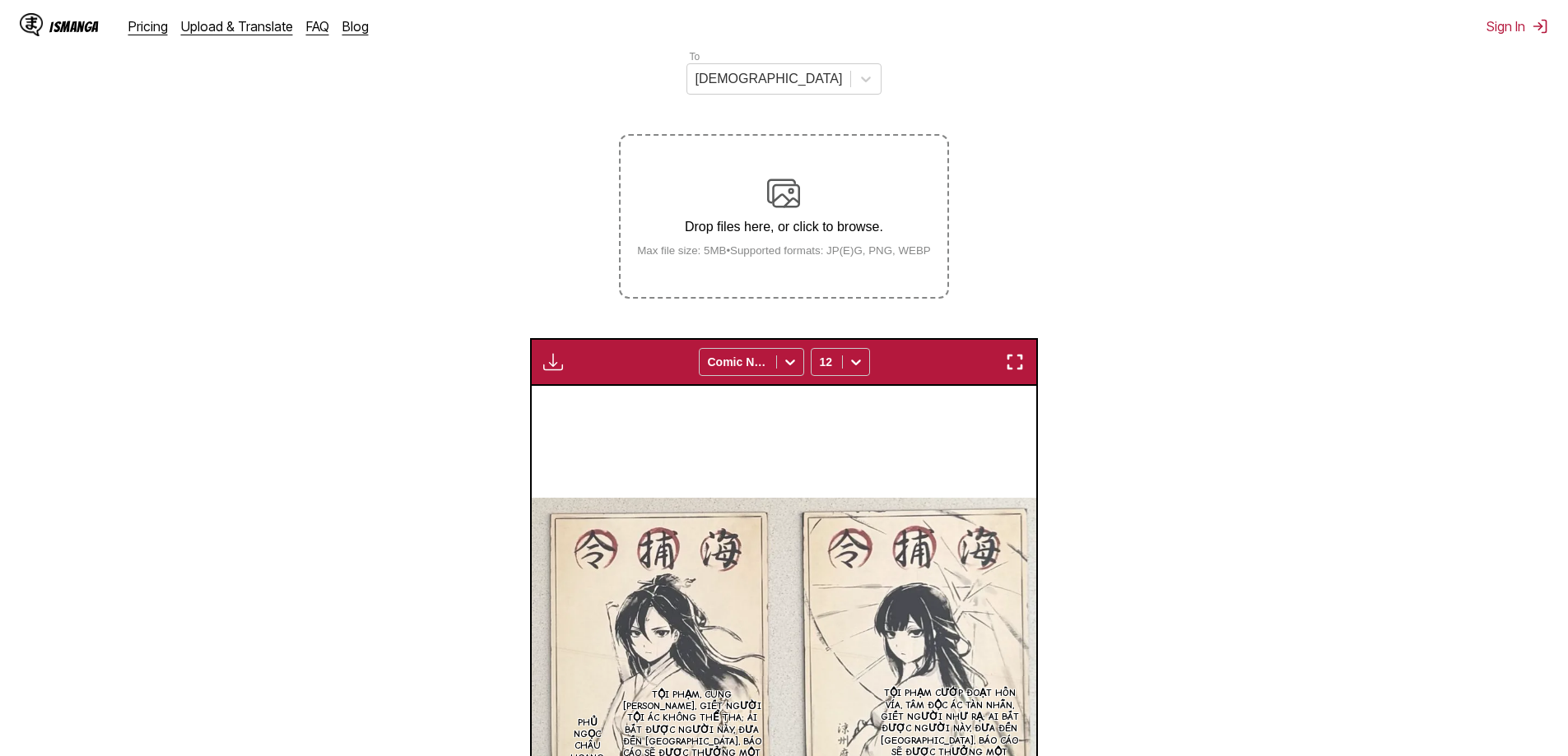
click at [423, 297] on section "From Chinese To Vietnamese Drop files here, or click to browse. Max file size: …" at bounding box center [784, 502] width 1542 height 1027
click at [548, 352] on img "button" at bounding box center [554, 362] width 20 height 20
click at [585, 358] on small "Available for premium users only" at bounding box center [580, 400] width 70 height 84
click at [585, 360] on small "Available for premium users only" at bounding box center [580, 400] width 70 height 84
drag, startPoint x: 761, startPoint y: 372, endPoint x: 1496, endPoint y: 27, distance: 811.9
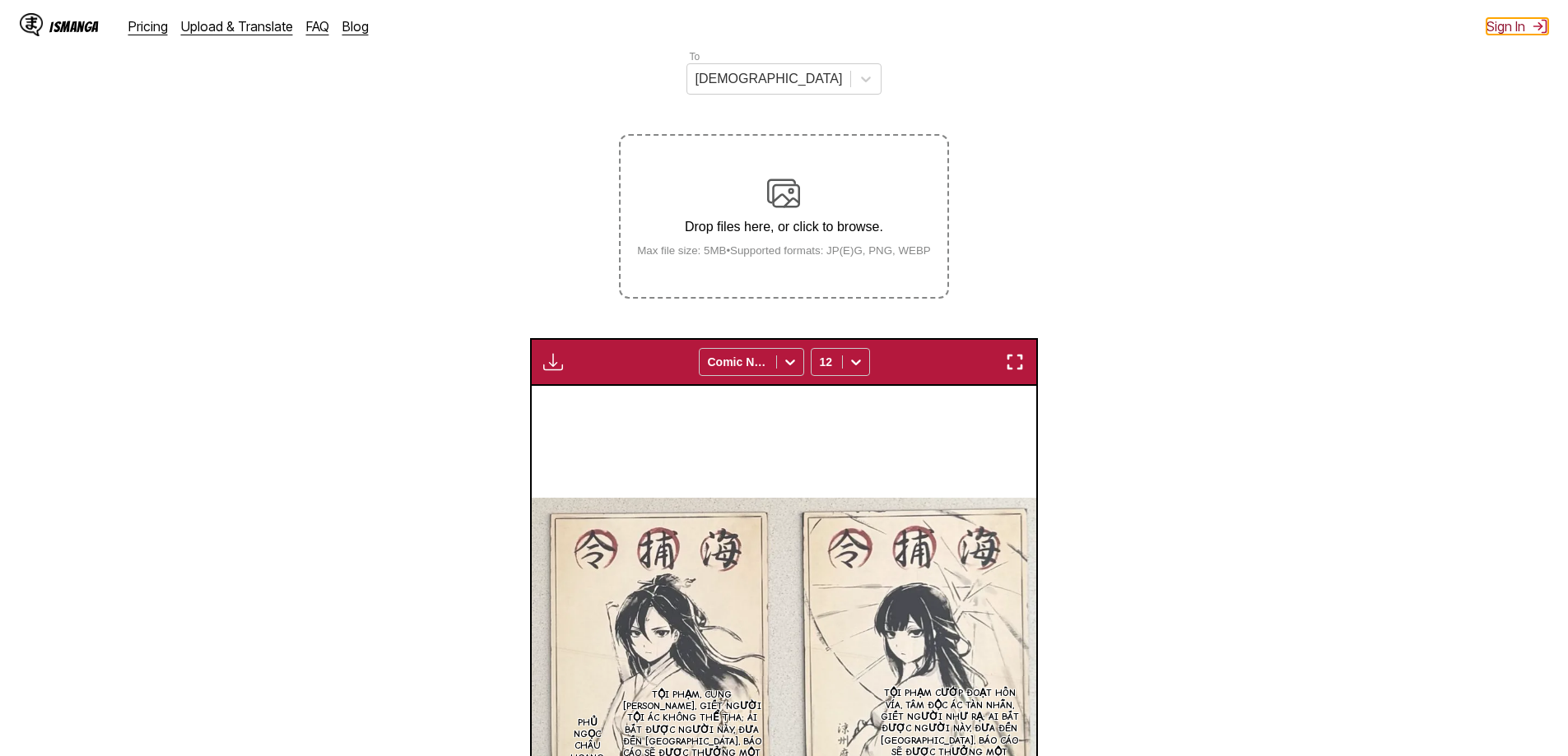
click at [1496, 27] on button "Sign In" at bounding box center [1517, 26] width 62 height 17
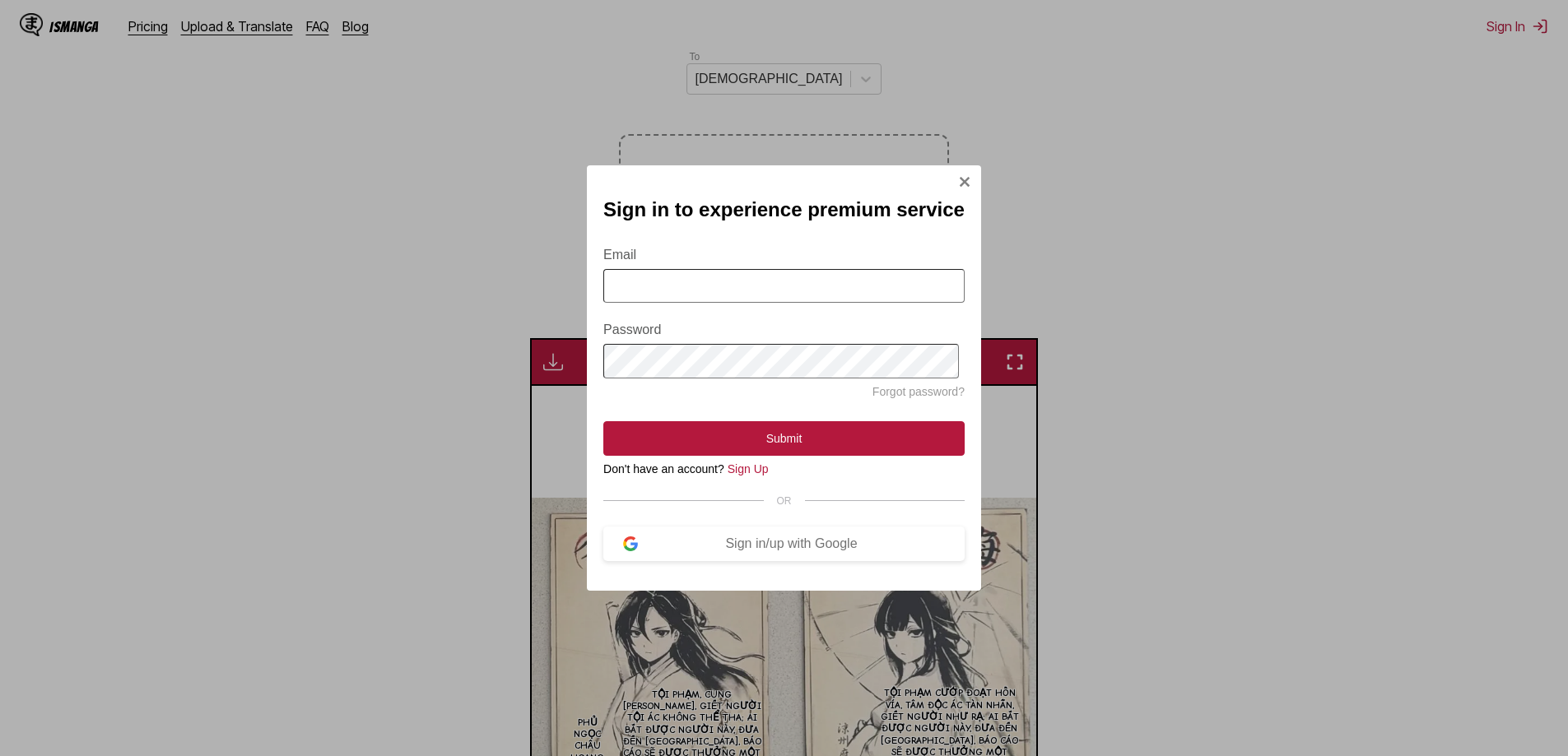
click at [1234, 380] on div "Sign in to experience premium service Email Password Forgot password? Submit Do…" at bounding box center [784, 378] width 1568 height 756
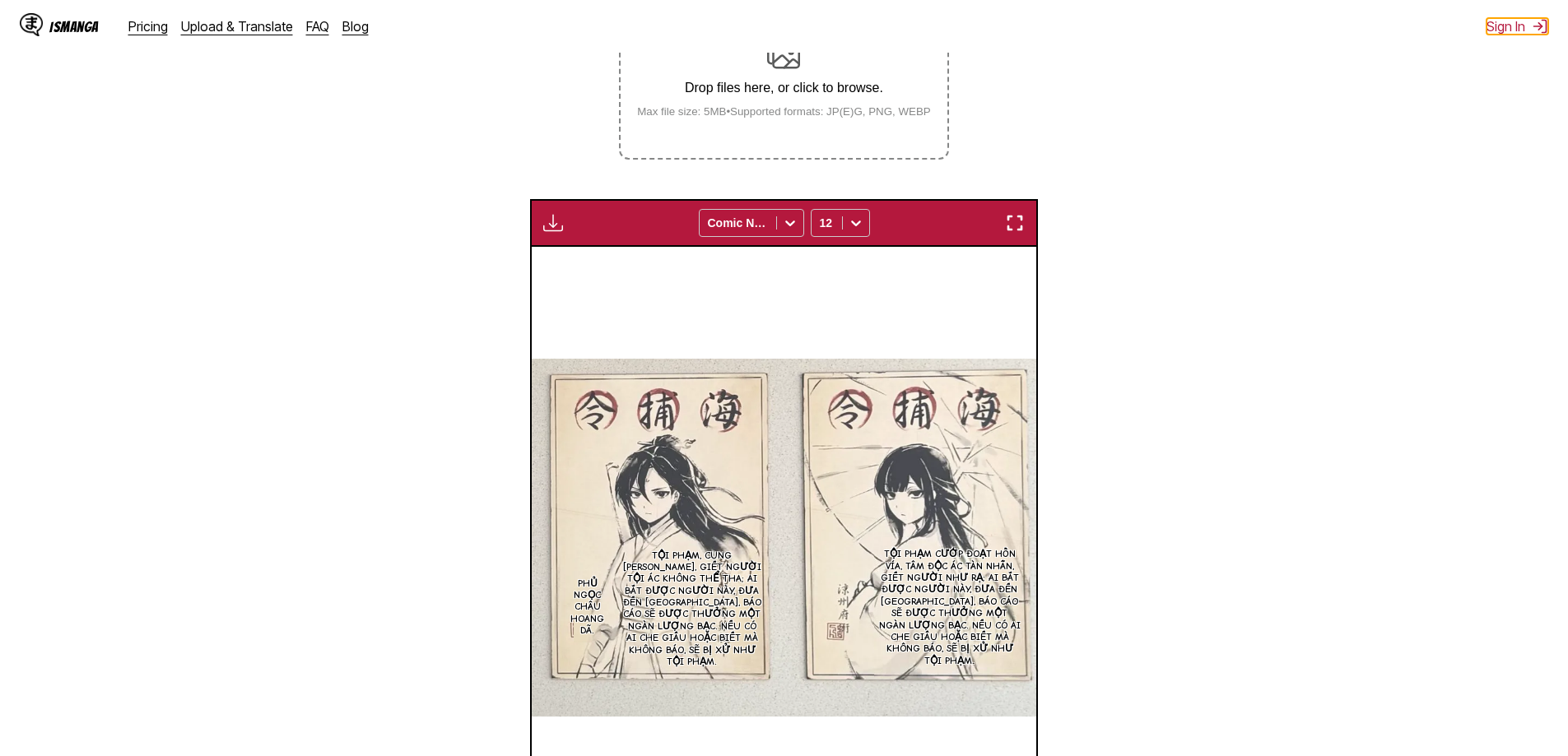
scroll to position [520, 0]
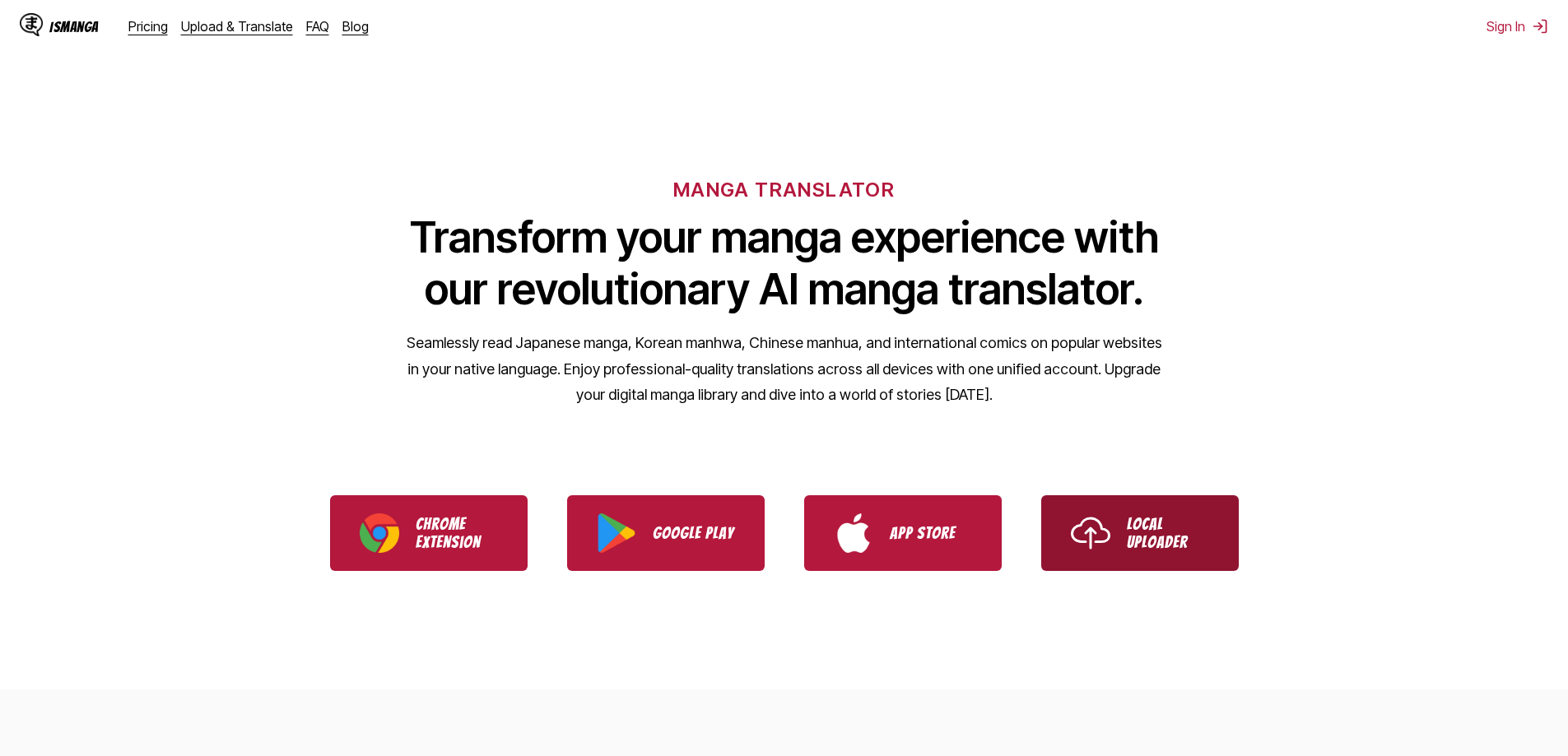
click at [1213, 558] on link "Local Uploader" at bounding box center [1139, 533] width 197 height 75
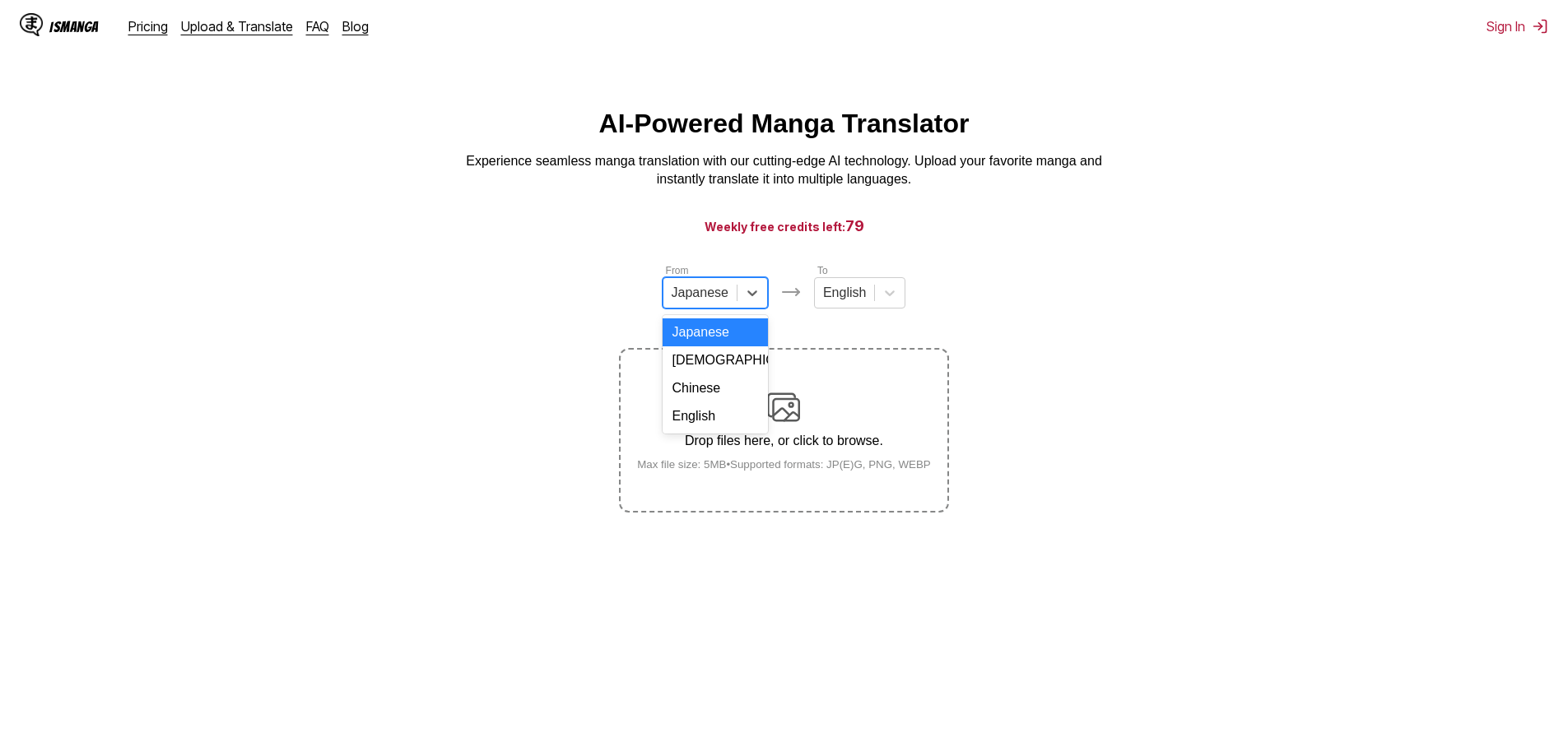
click at [722, 296] on div at bounding box center [700, 293] width 57 height 18
click at [731, 403] on div "Chinese" at bounding box center [716, 388] width 105 height 28
click at [862, 266] on main "AI-Powered Manga Translator Experience seamless manga translation with our cutt…" at bounding box center [784, 449] width 1568 height 681
click at [871, 308] on div at bounding box center [886, 293] width 30 height 30
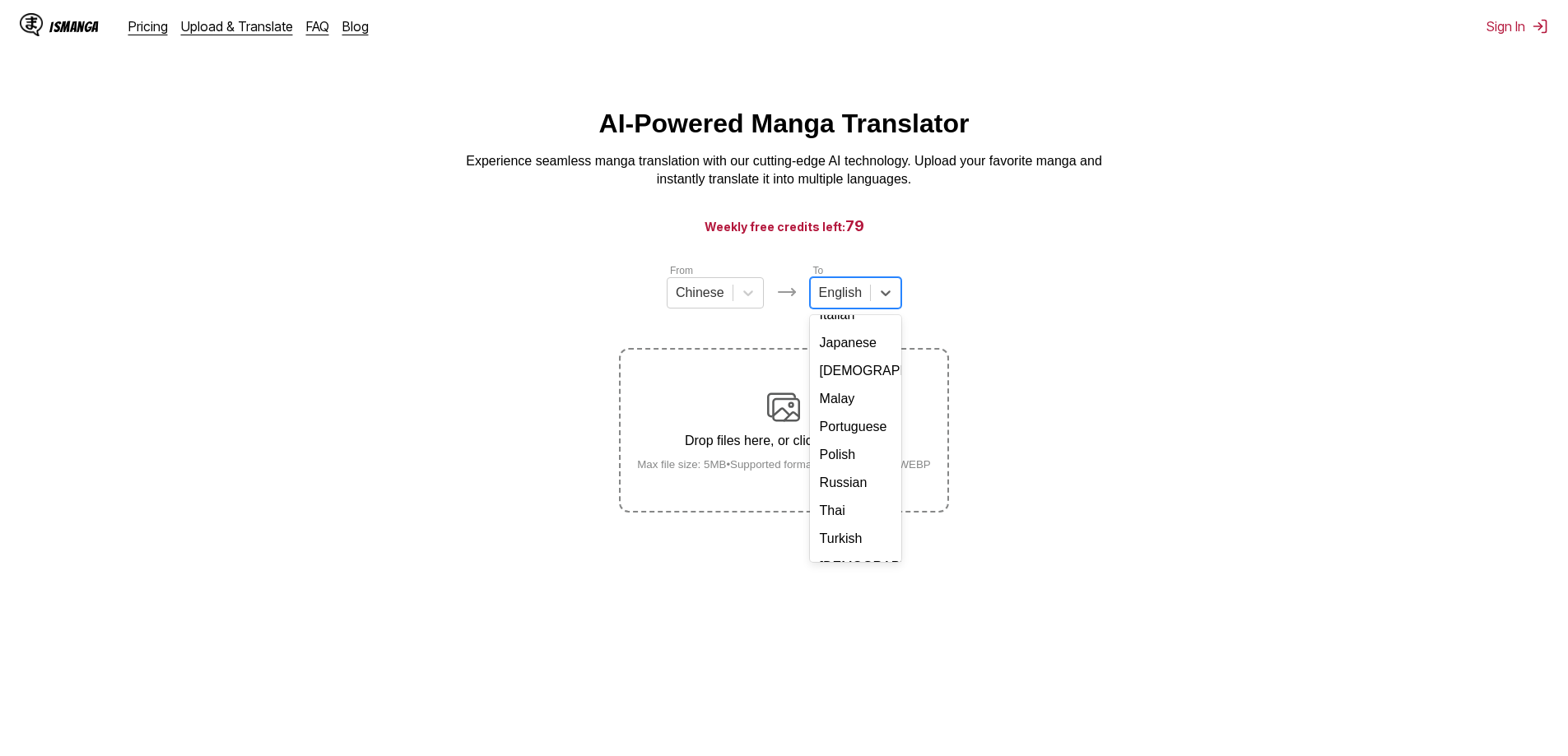
scroll to position [278, 0]
click at [855, 516] on div "Vietnamese" at bounding box center [855, 517] width 91 height 28
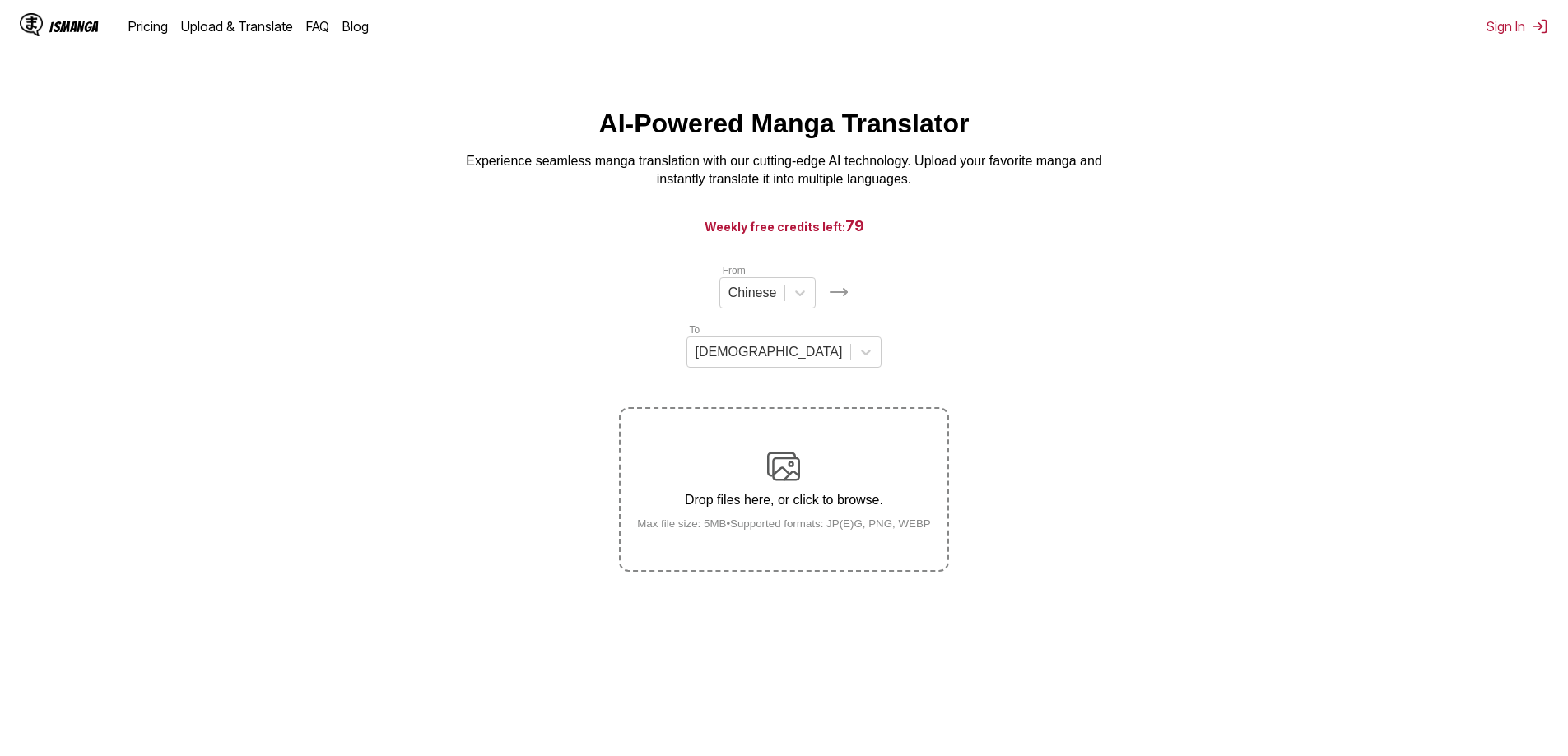
click at [1050, 412] on section "From Chinese To Vietnamese Drop files here, or click to browse. Max file size: …" at bounding box center [784, 418] width 1542 height 310
click at [730, 450] on div "Drop files here, or click to browse. Max file size: 5MB • Supported formats: JP…" at bounding box center [784, 490] width 321 height 79
click at [0, 0] on input "Drop files here, or click to browse. Max file size: 5MB • Supported formats: JP…" at bounding box center [0, 0] width 0 height 0
click at [829, 409] on label "Drop files here, or click to browse. Max file size: 5MB • Supported formats: JP…" at bounding box center [784, 489] width 327 height 162
click at [0, 0] on input "Drop files here, or click to browse. Max file size: 5MB • Supported formats: JP…" at bounding box center [0, 0] width 0 height 0
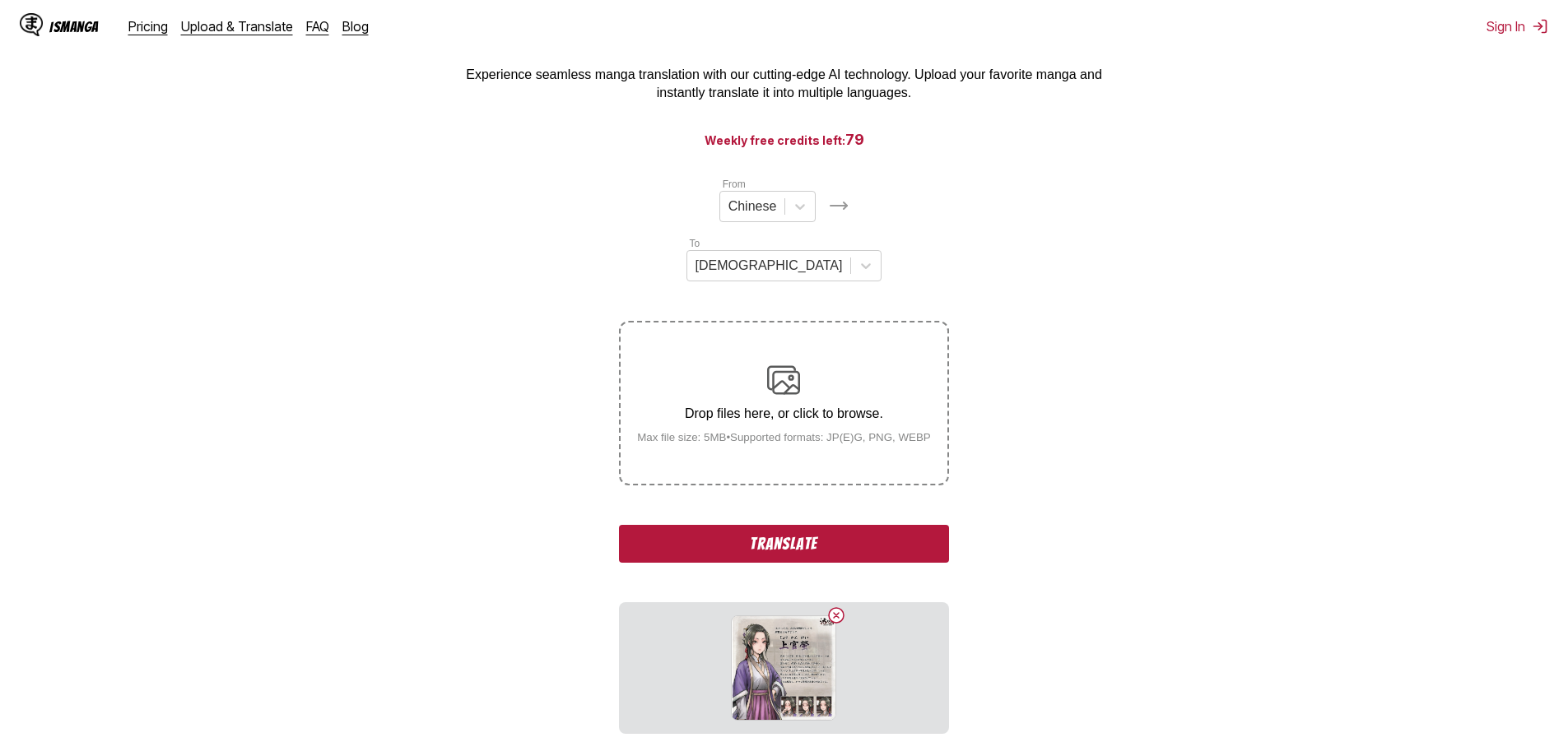
scroll to position [186, 0]
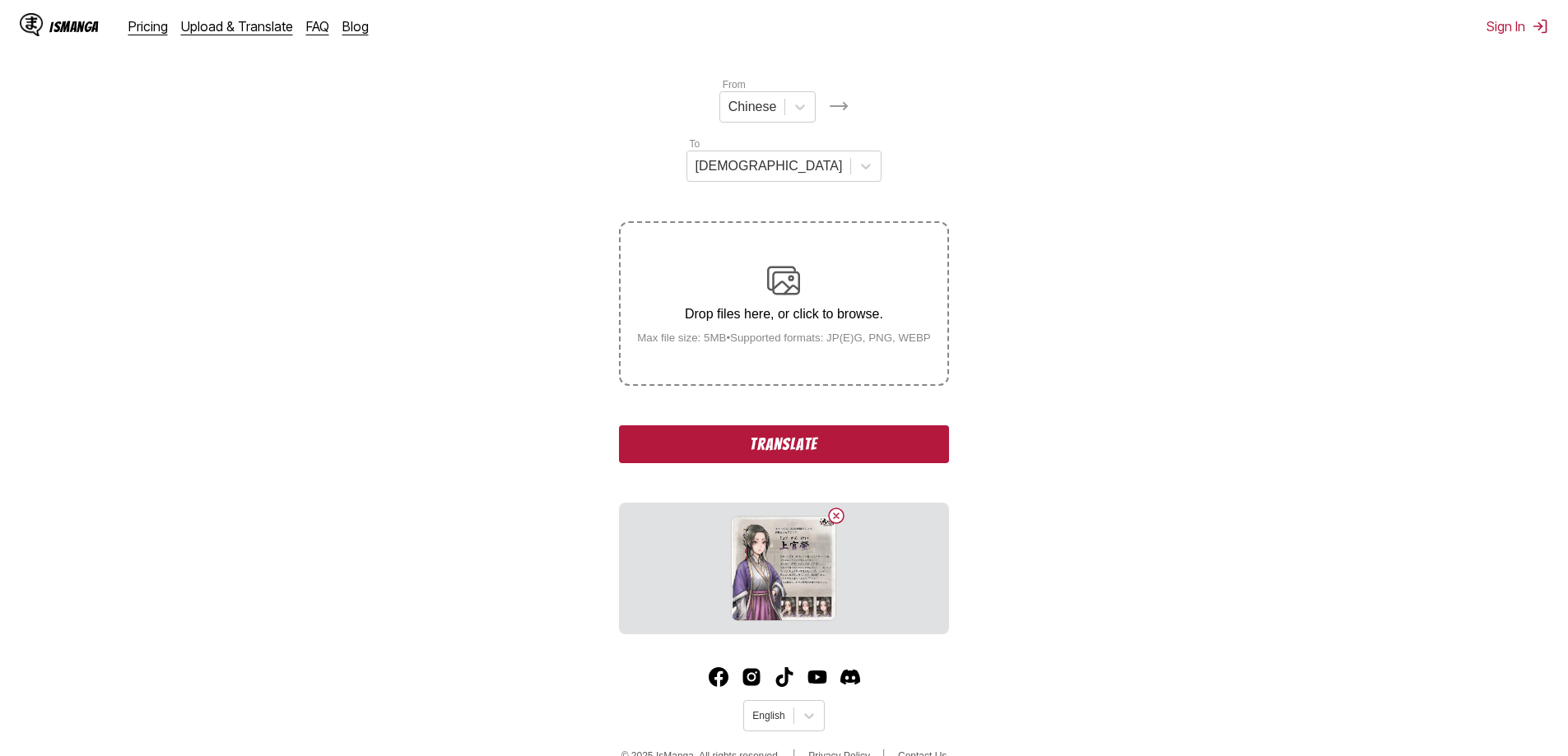
click at [817, 426] on button "Translate" at bounding box center [784, 444] width 329 height 38
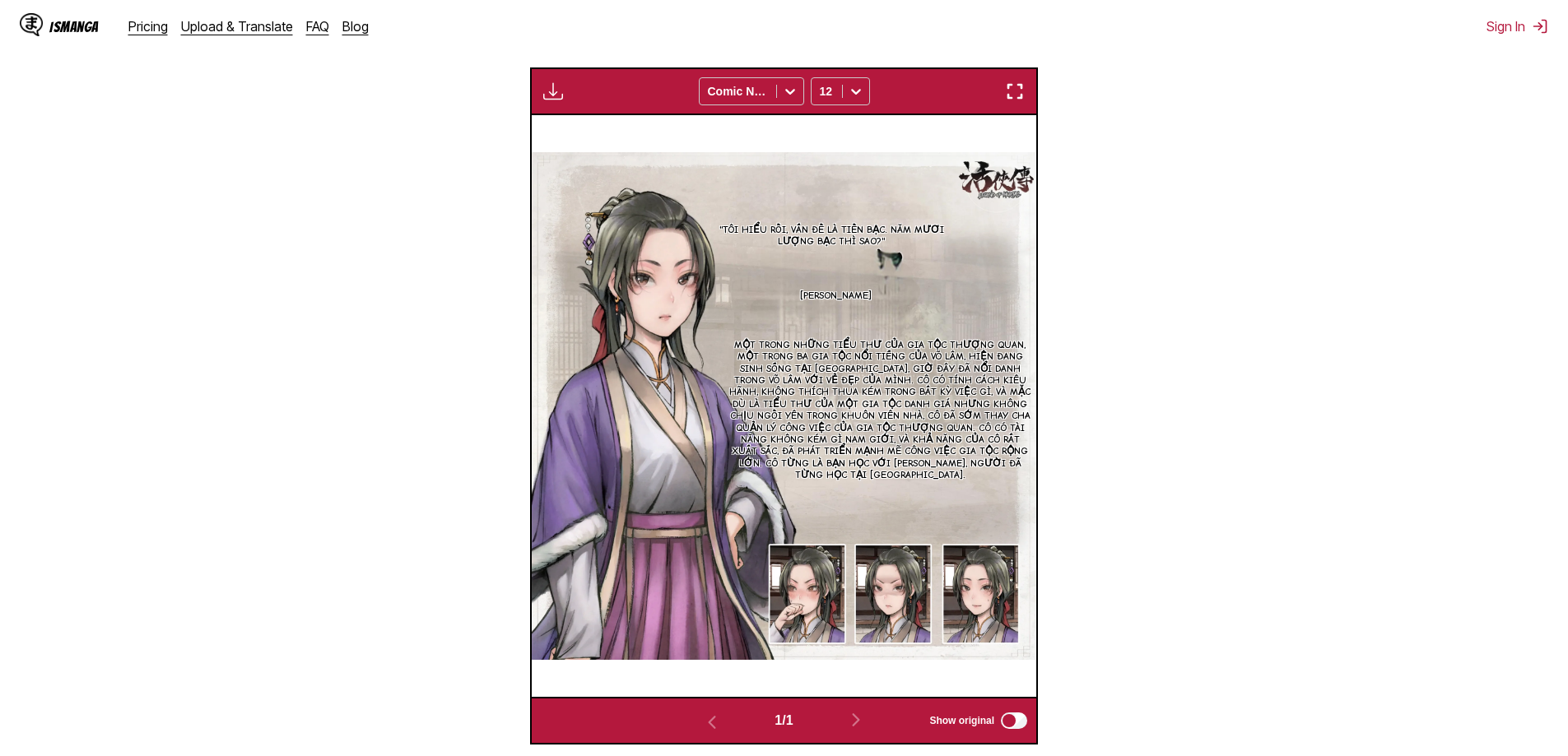
scroll to position [464, 0]
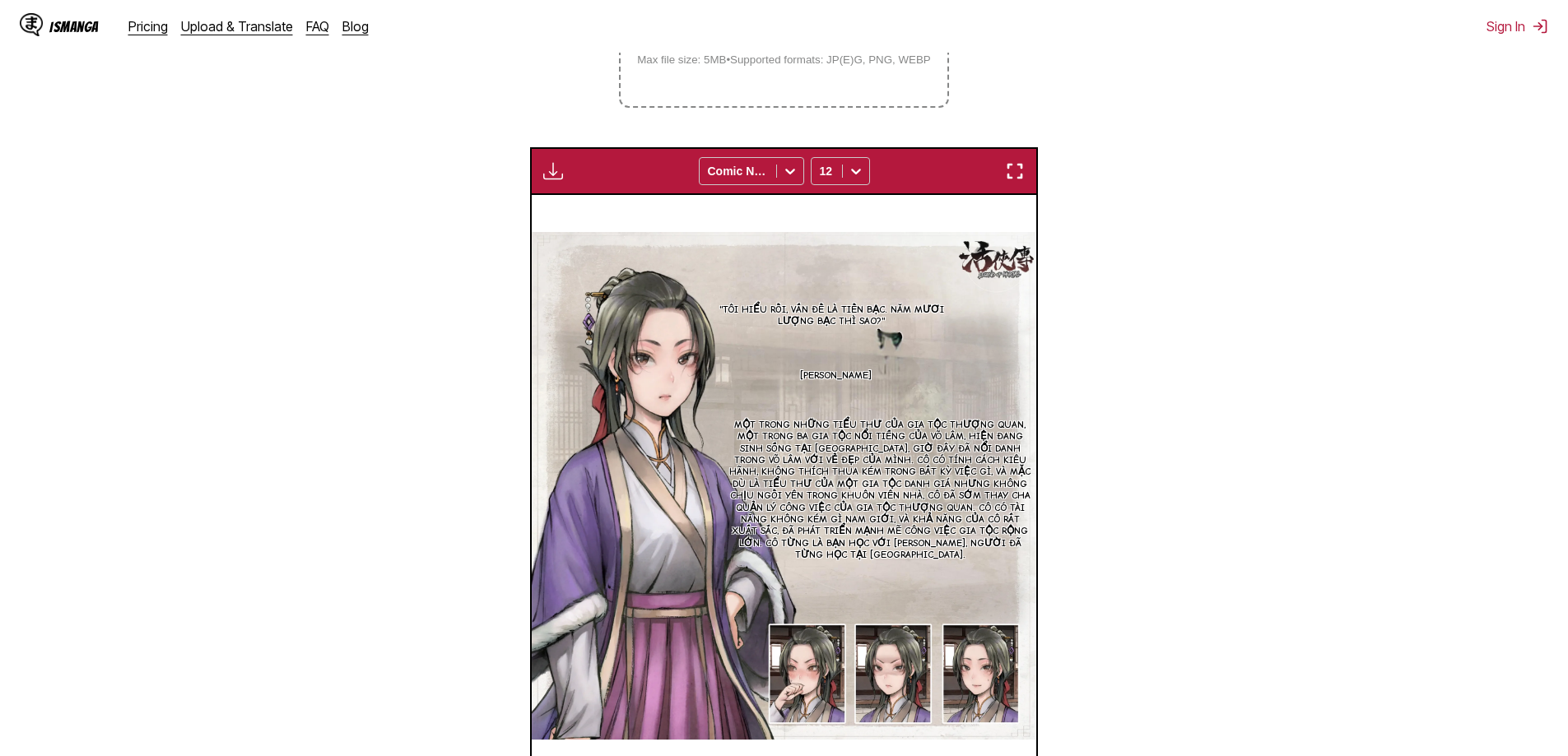
drag, startPoint x: 851, startPoint y: 294, endPoint x: 1173, endPoint y: 200, distance: 335.4
click at [1173, 200] on section "From Chinese To Vietnamese Drop files here, or click to browse. Max file size: …" at bounding box center [784, 312] width 1542 height 1027
